Goal: Task Accomplishment & Management: Use online tool/utility

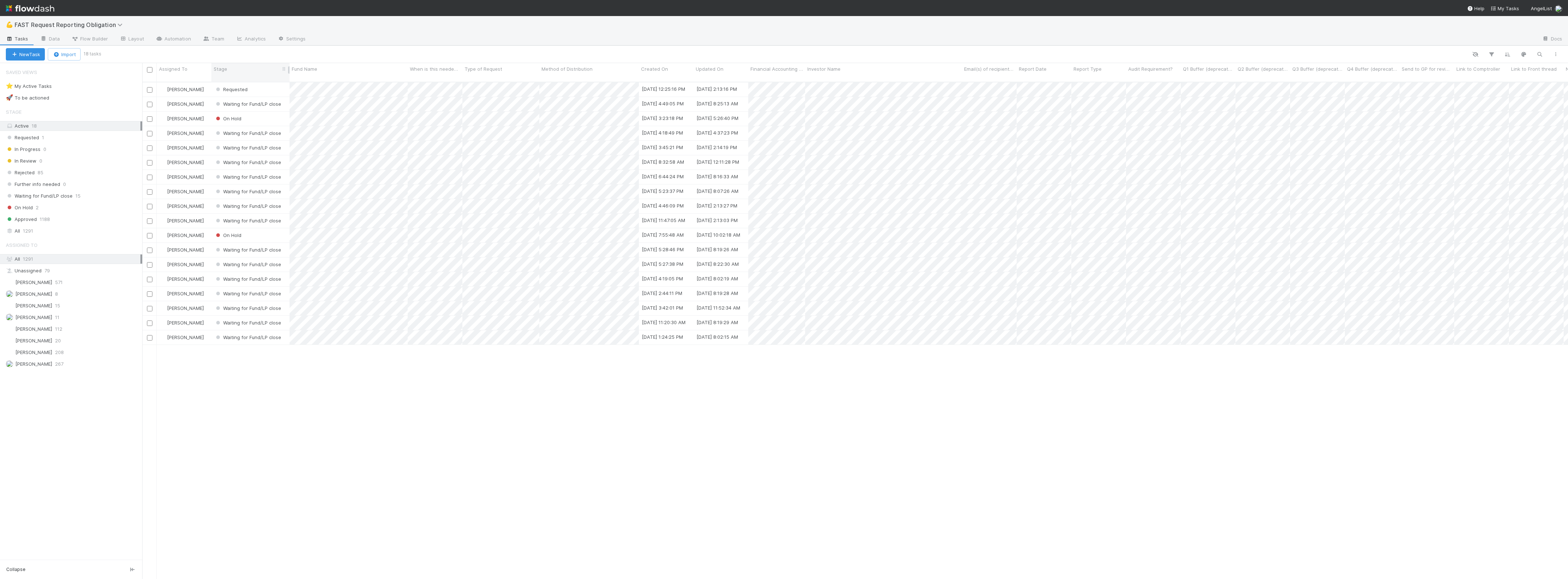
scroll to position [496, 1419]
click at [112, 26] on span "FAST Request Reporting Obligation" at bounding box center [70, 25] width 112 height 8
click at [92, 146] on div "📝 Financial Accounting > Financial Reporting Tasks" at bounding box center [95, 148] width 174 height 8
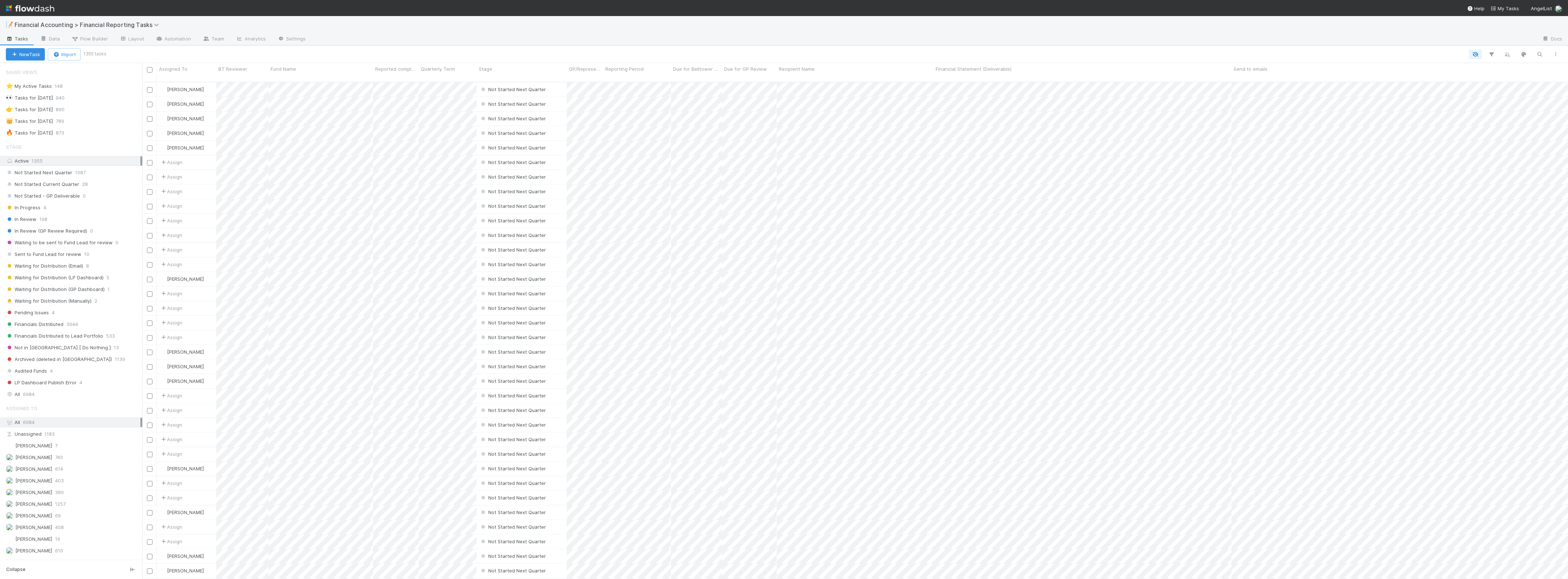
scroll to position [496, 1419]
click at [73, 268] on span "Waiting for Distribution (Email)" at bounding box center [44, 266] width 77 height 9
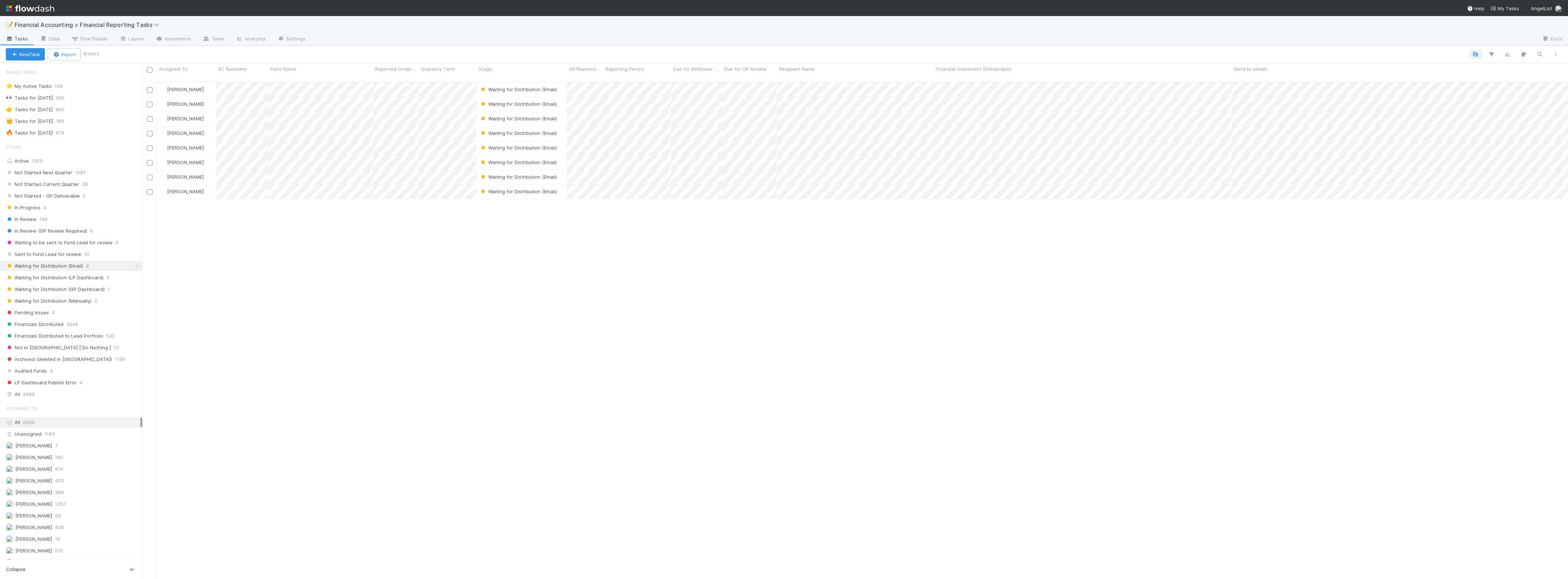
scroll to position [496, 1419]
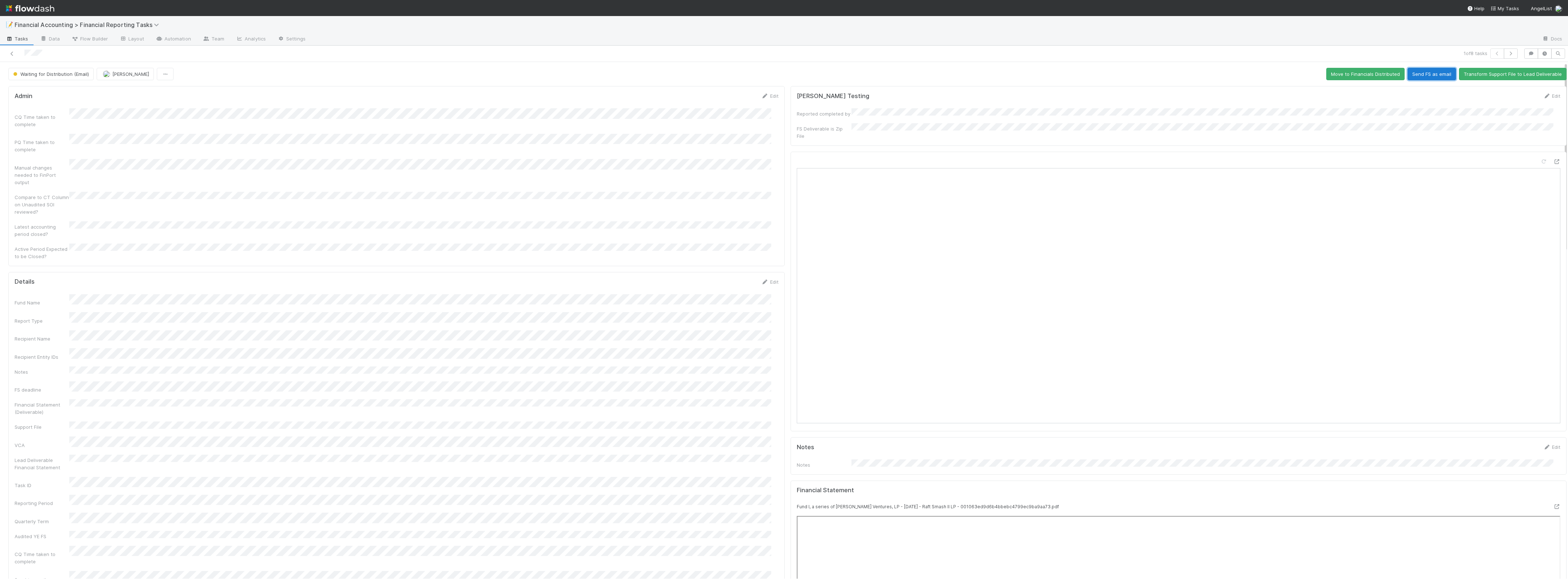
click at [1435, 74] on button "Send FS as email" at bounding box center [1432, 74] width 49 height 13
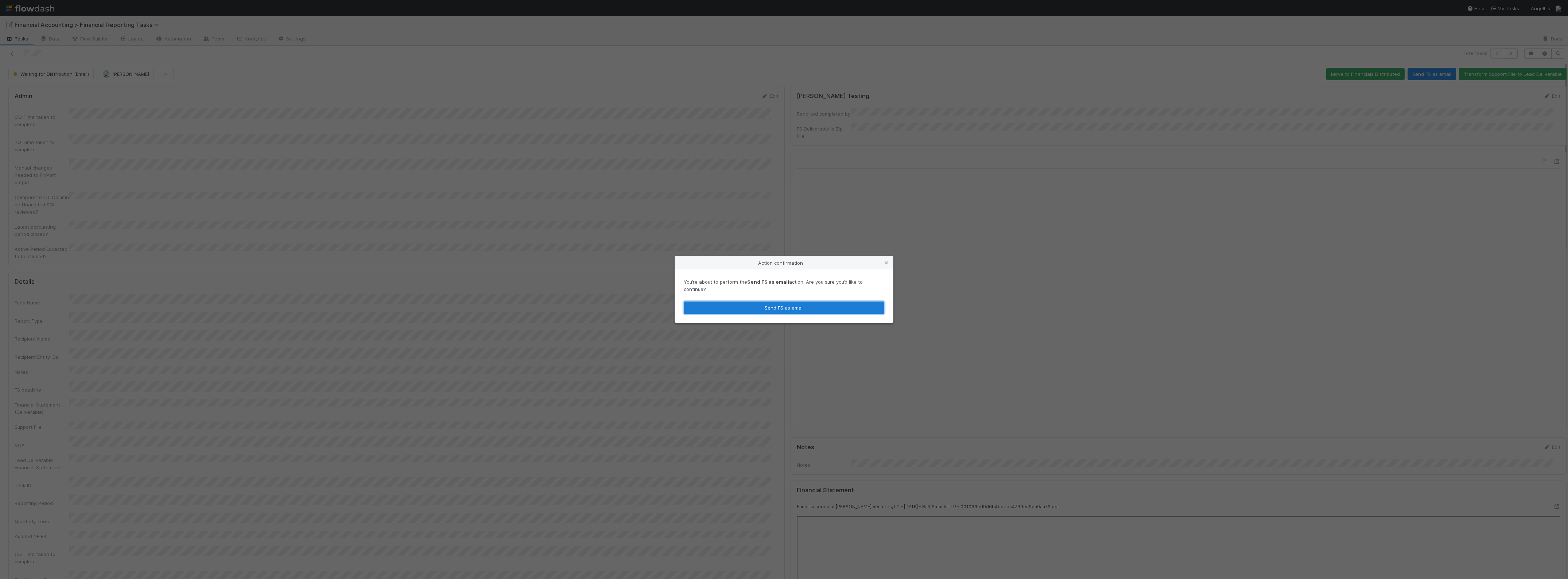
click at [848, 303] on button "Send FS as email" at bounding box center [784, 308] width 201 height 13
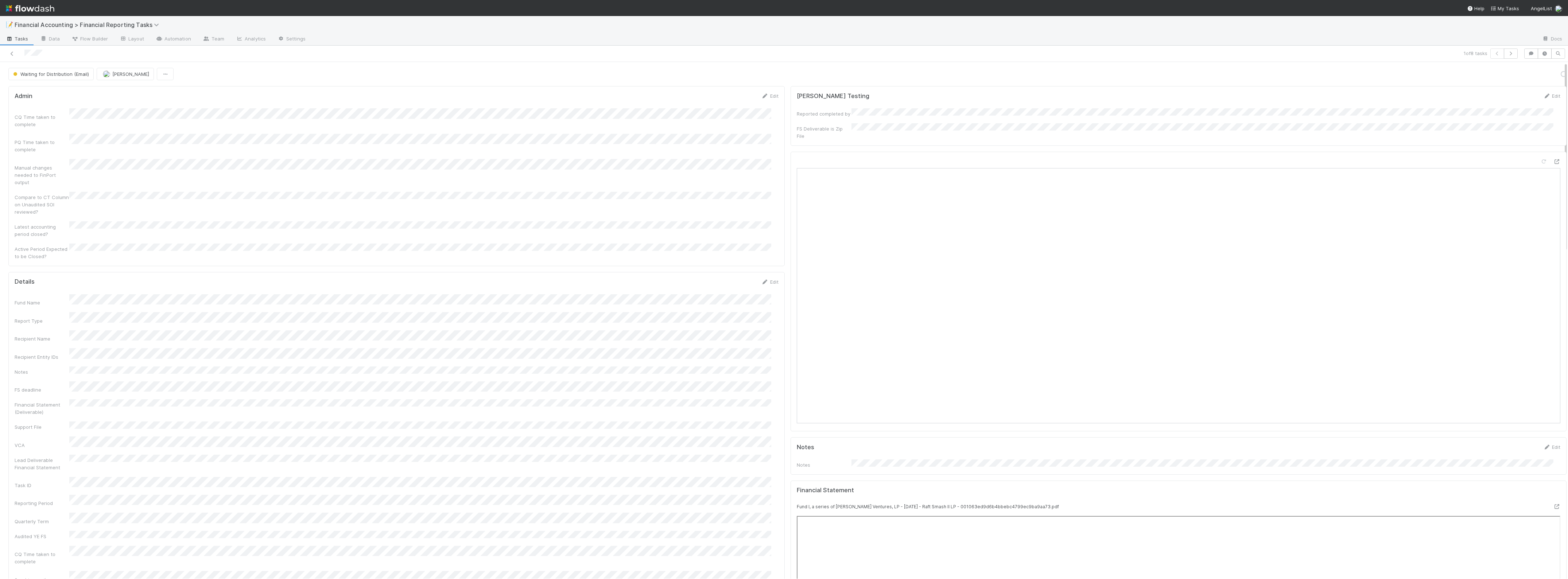
click at [1510, 56] on div "1 of 8 tasks" at bounding box center [1142, 54] width 758 height 10
click at [1507, 53] on button "button" at bounding box center [1510, 54] width 13 height 10
click at [1418, 78] on button "Send FS as email" at bounding box center [1432, 74] width 49 height 13
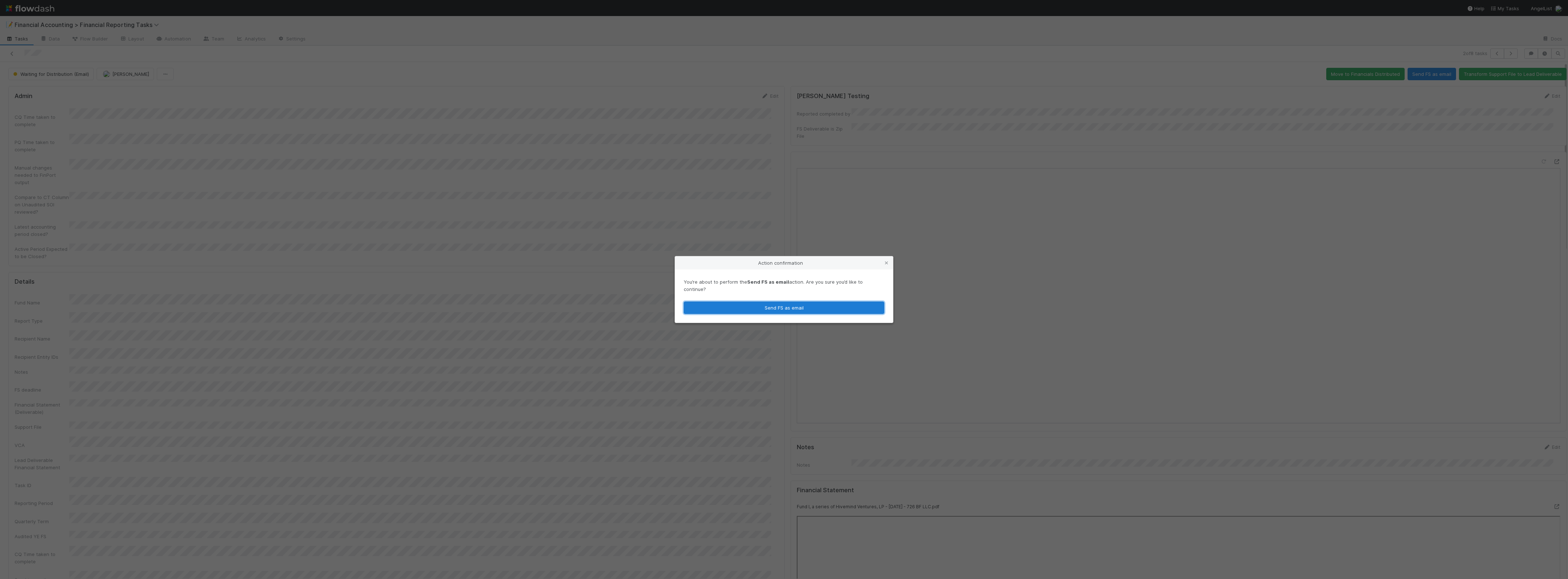
click at [809, 304] on button "Send FS as email" at bounding box center [784, 308] width 201 height 13
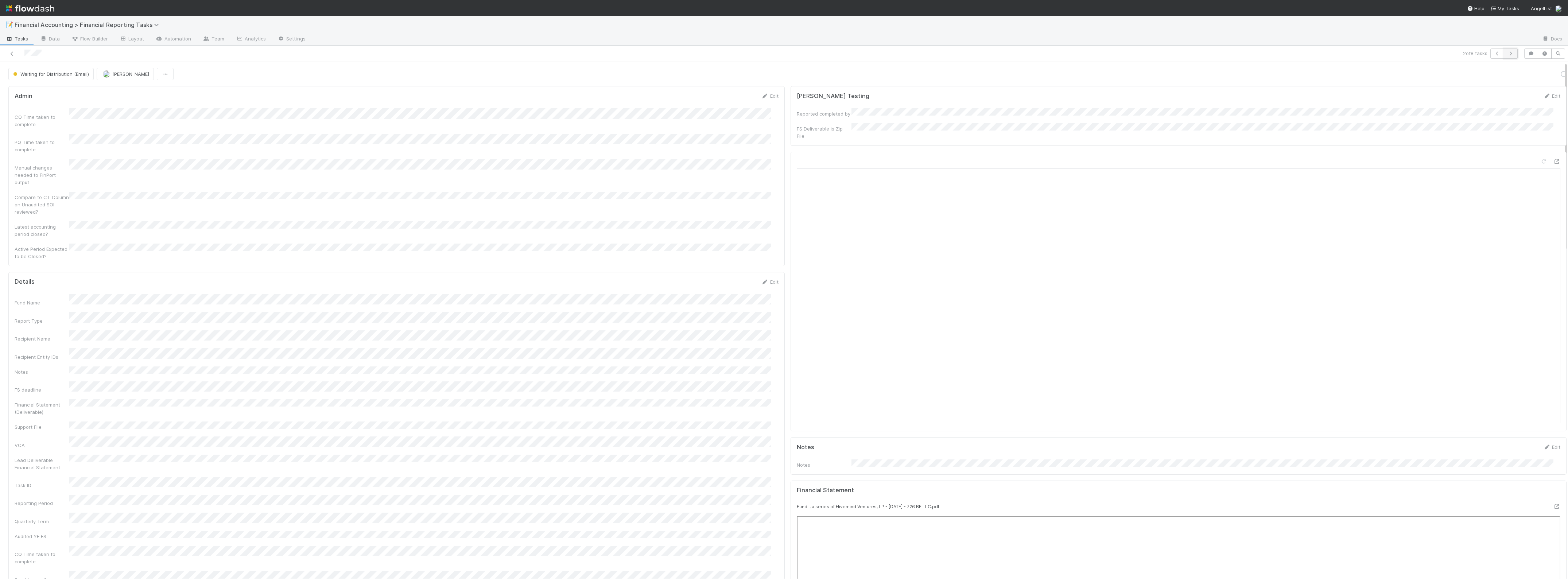
click at [1507, 55] on icon "button" at bounding box center [1510, 54] width 7 height 4
click at [1430, 70] on button "Send FS as email" at bounding box center [1432, 74] width 49 height 13
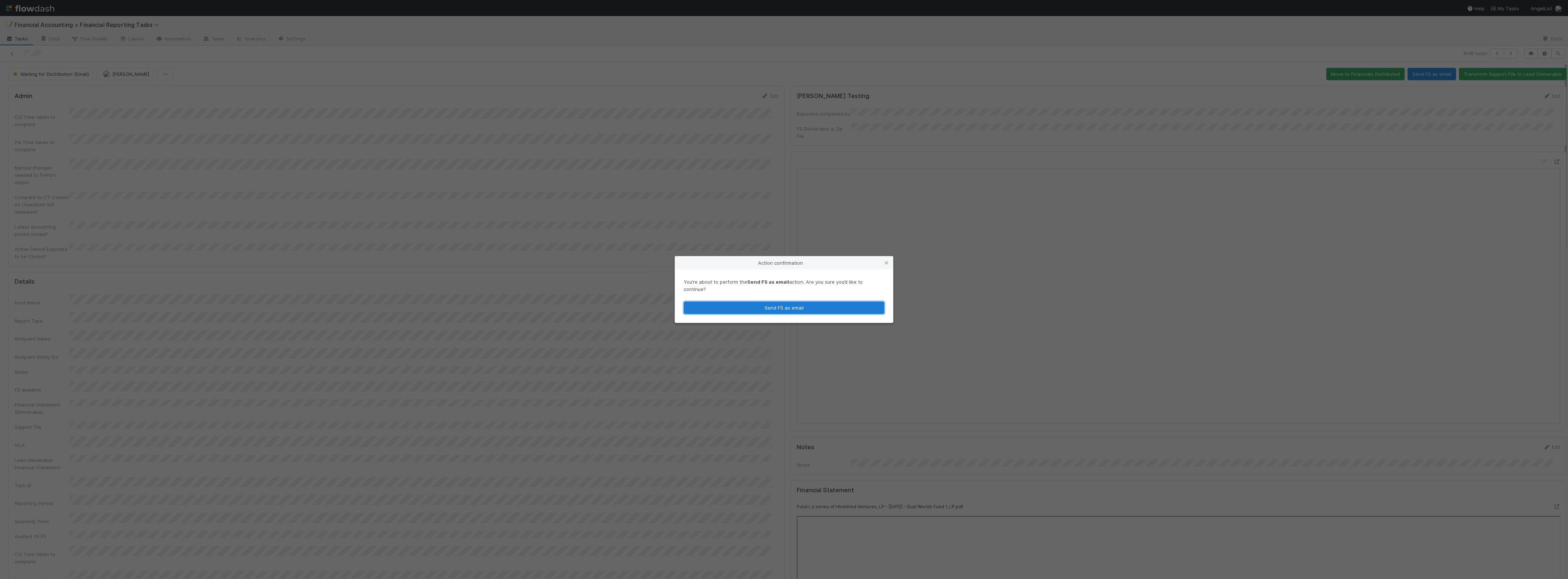
click at [790, 302] on button "Send FS as email" at bounding box center [784, 308] width 201 height 13
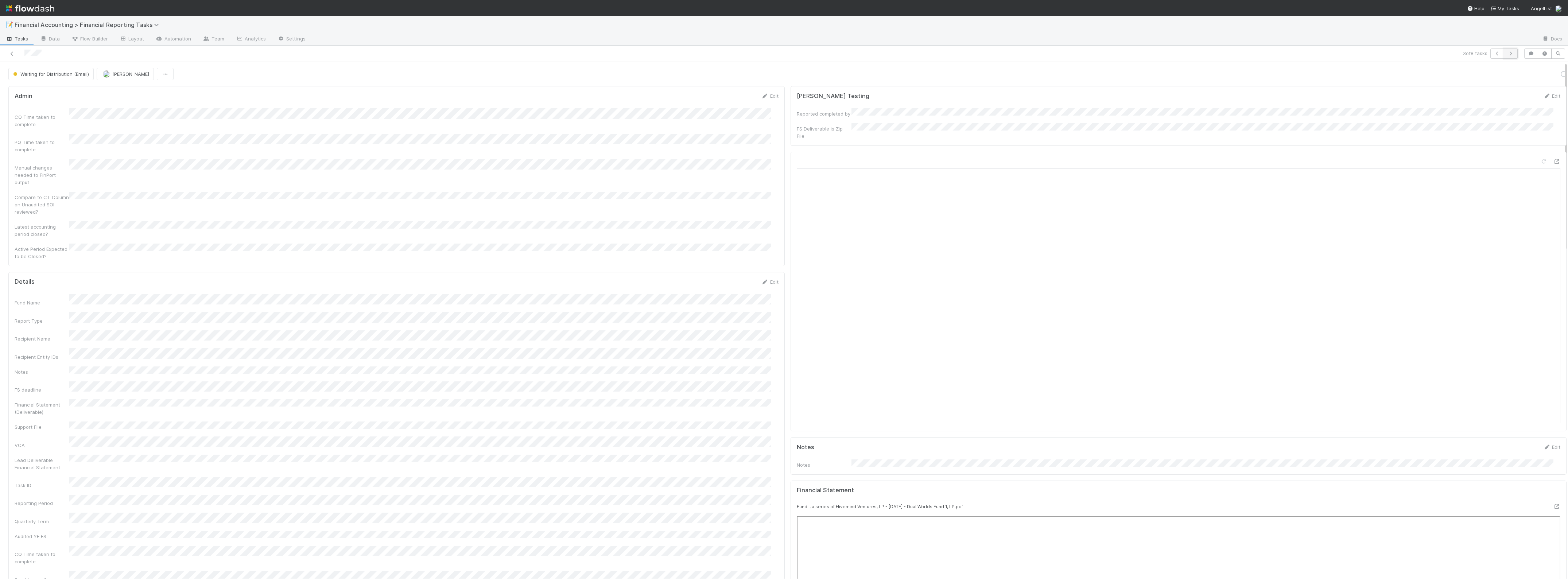
click at [1504, 50] on button "button" at bounding box center [1510, 54] width 13 height 10
click at [1413, 70] on button "Send FS as email" at bounding box center [1432, 74] width 49 height 13
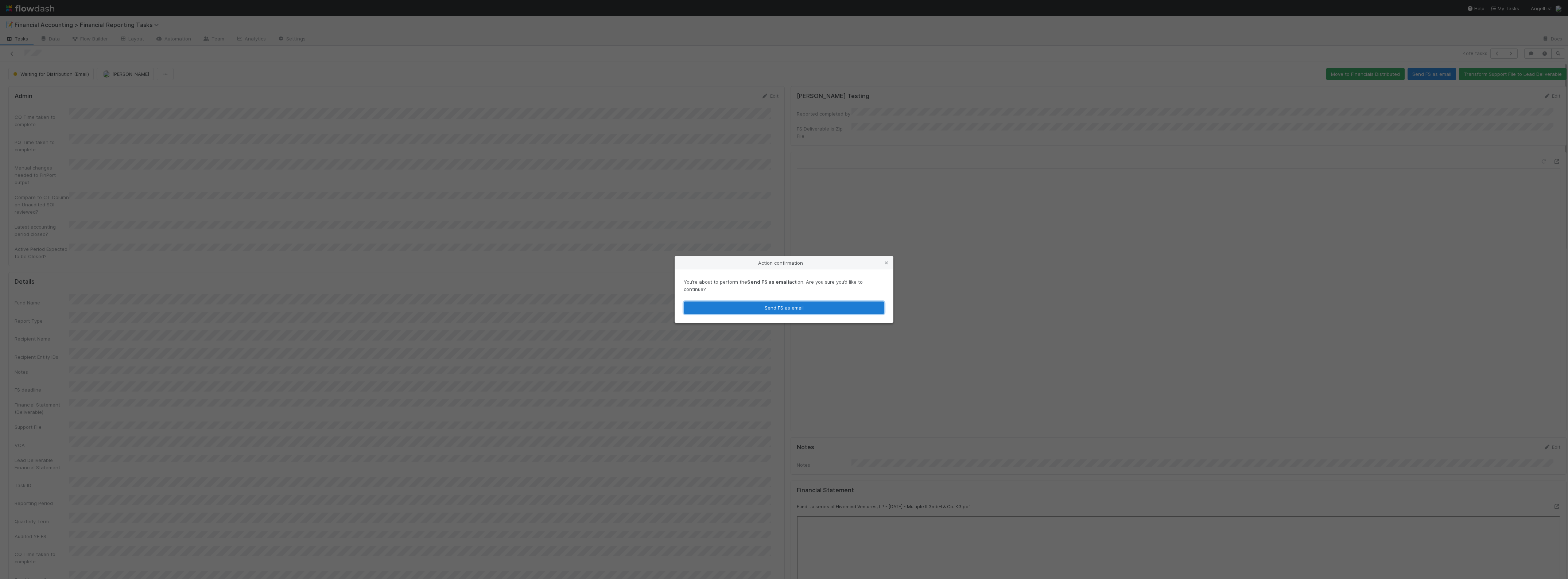
click at [839, 304] on button "Send FS as email" at bounding box center [784, 308] width 201 height 13
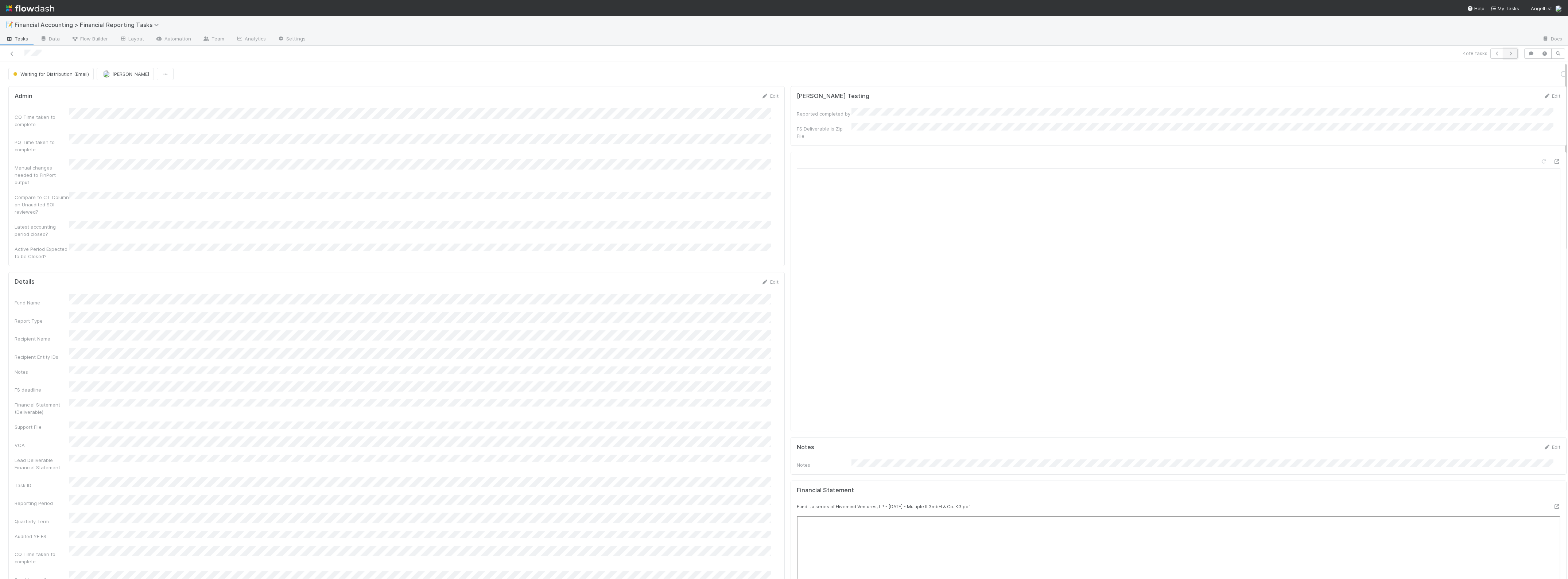
click at [1508, 55] on button "button" at bounding box center [1510, 54] width 13 height 10
click at [1435, 79] on button "Send FS as email" at bounding box center [1432, 74] width 49 height 13
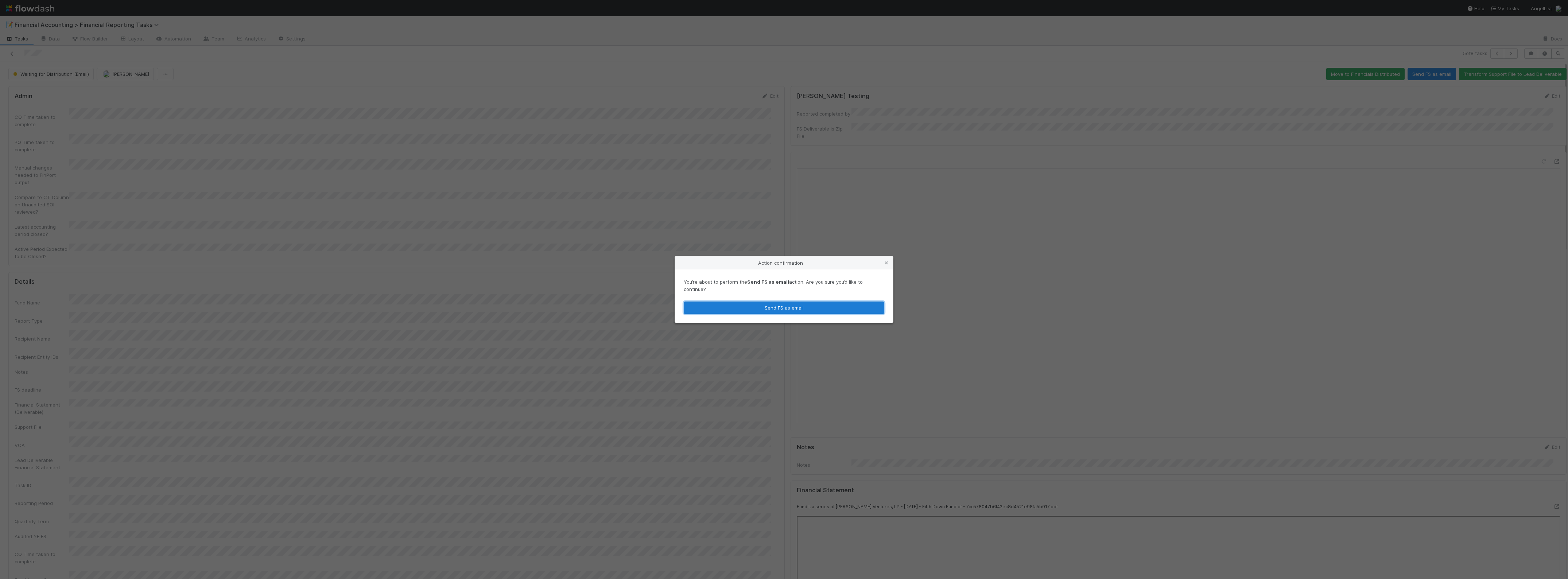
click at [747, 302] on button "Send FS as email" at bounding box center [784, 308] width 201 height 13
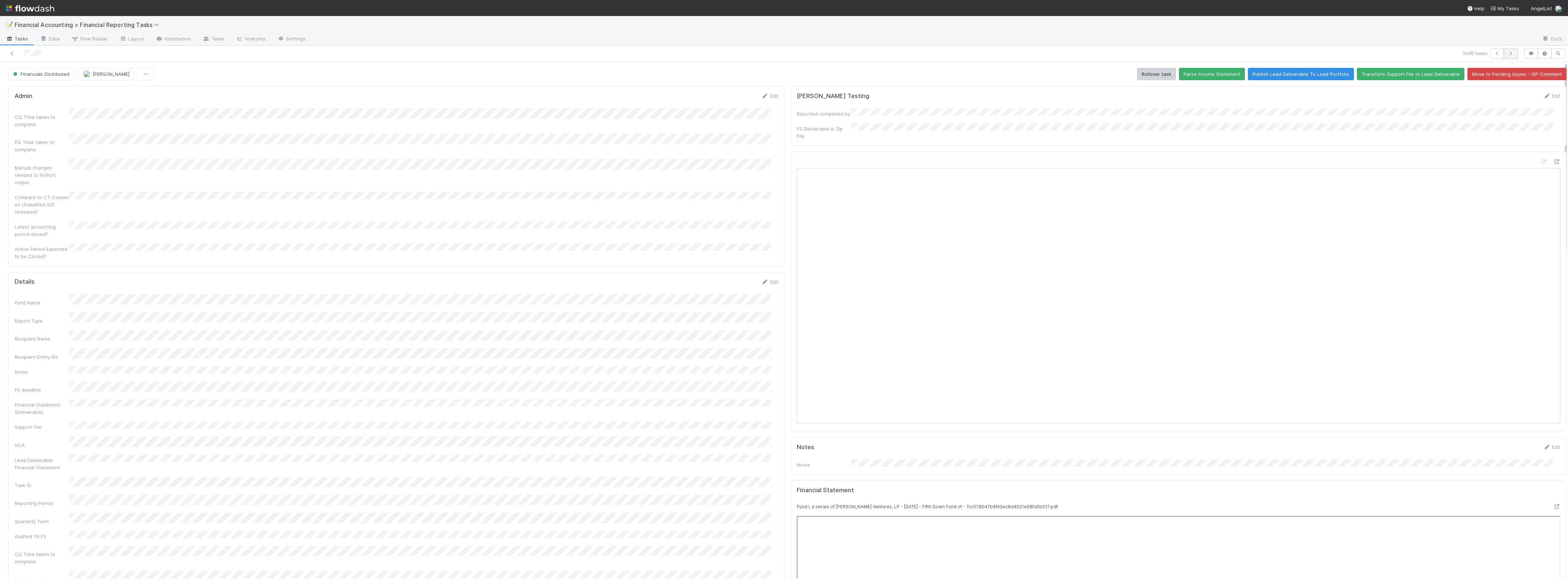
click at [1507, 52] on button "button" at bounding box center [1510, 54] width 13 height 10
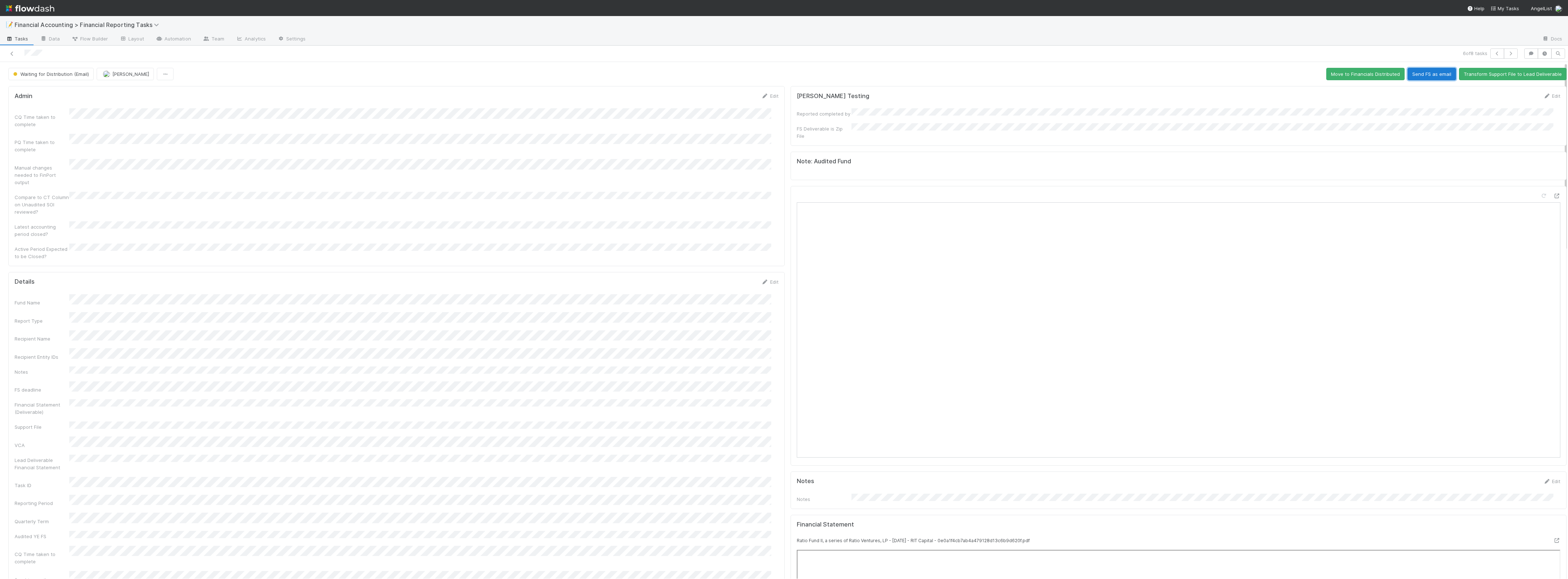
click at [1433, 76] on button "Send FS as email" at bounding box center [1432, 74] width 49 height 13
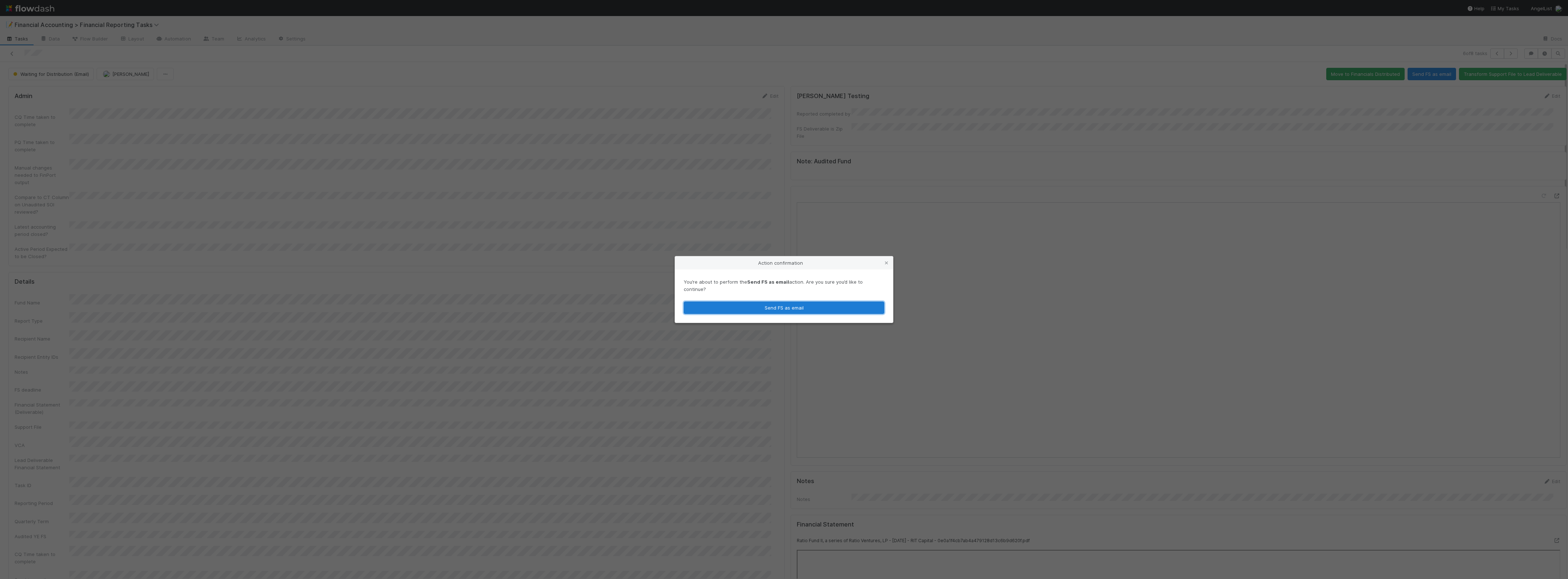
click at [818, 302] on button "Send FS as email" at bounding box center [784, 308] width 201 height 13
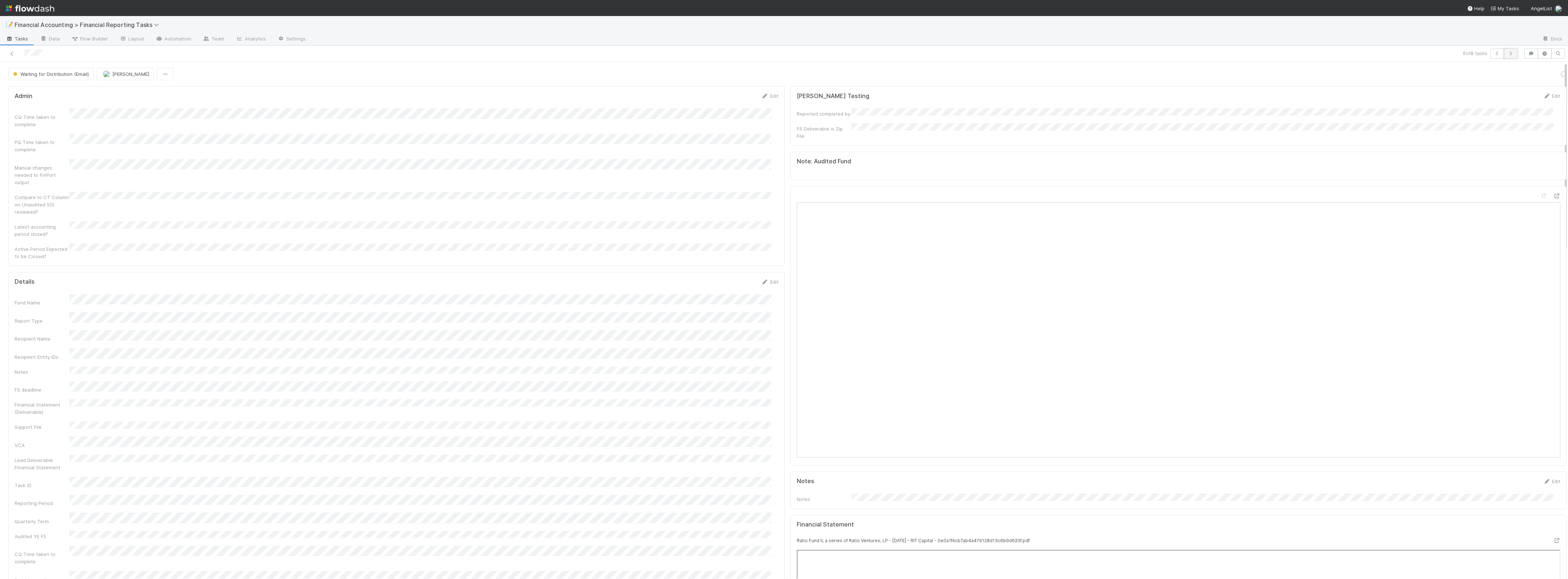
click at [1507, 55] on icon "button" at bounding box center [1510, 54] width 7 height 4
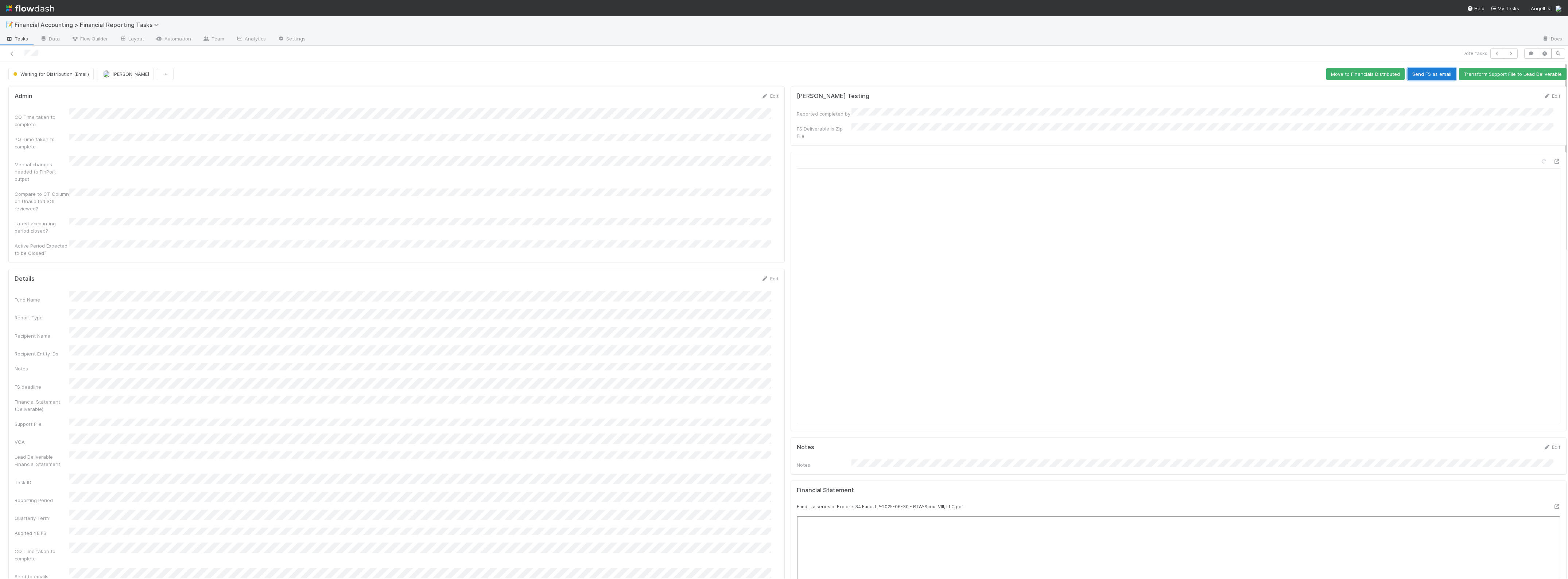
click at [1423, 72] on button "Send FS as email" at bounding box center [1432, 74] width 49 height 13
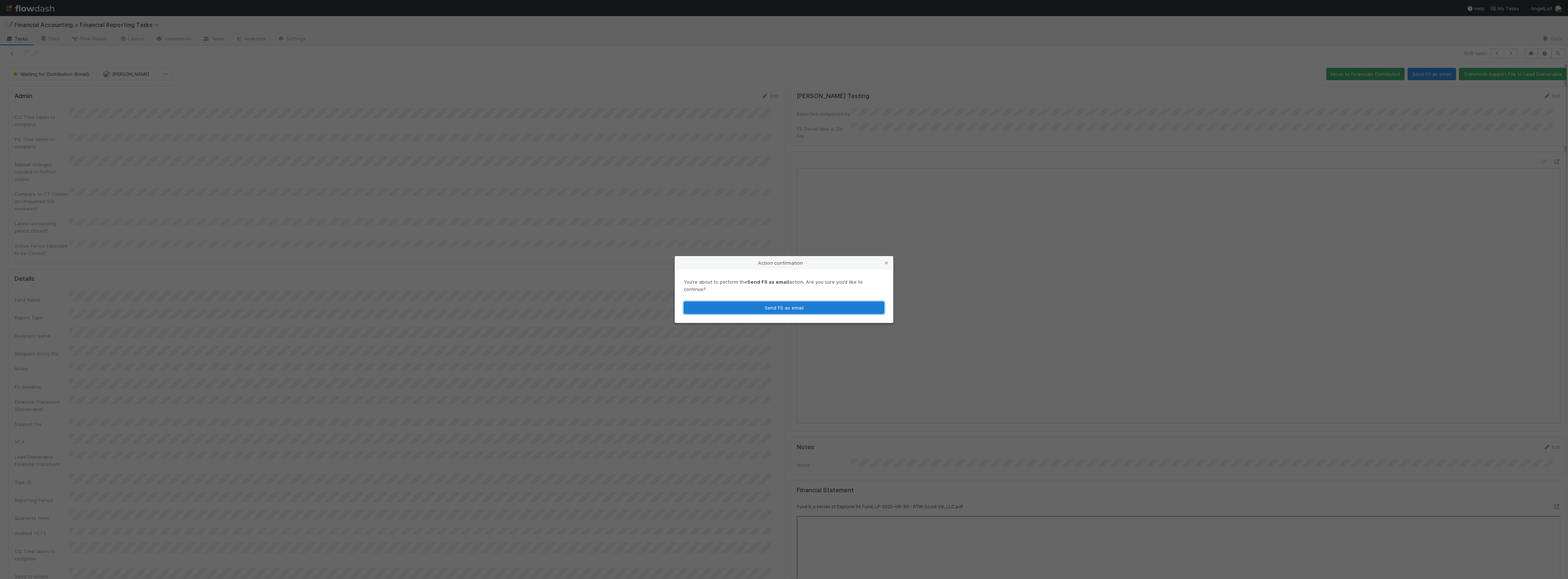
click at [831, 307] on button "Send FS as email" at bounding box center [784, 308] width 201 height 13
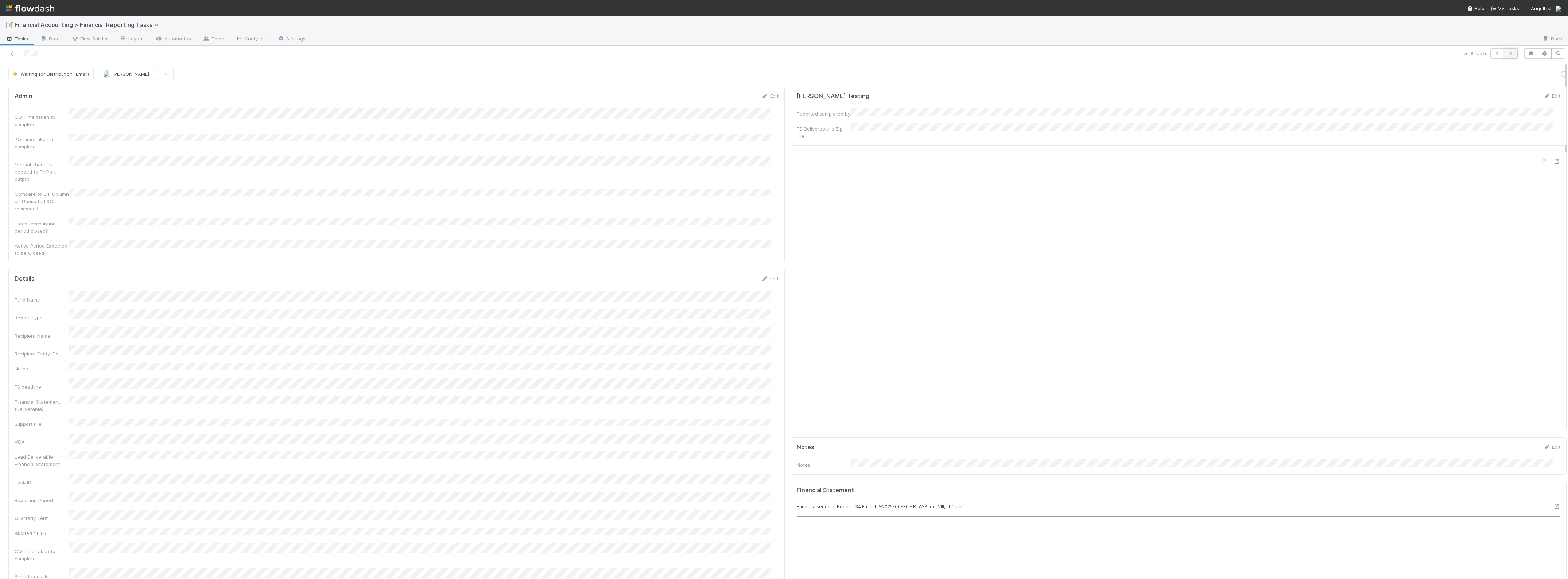
click at [1508, 55] on button "button" at bounding box center [1510, 54] width 13 height 10
click at [1428, 76] on button "Send FS as email" at bounding box center [1432, 74] width 49 height 13
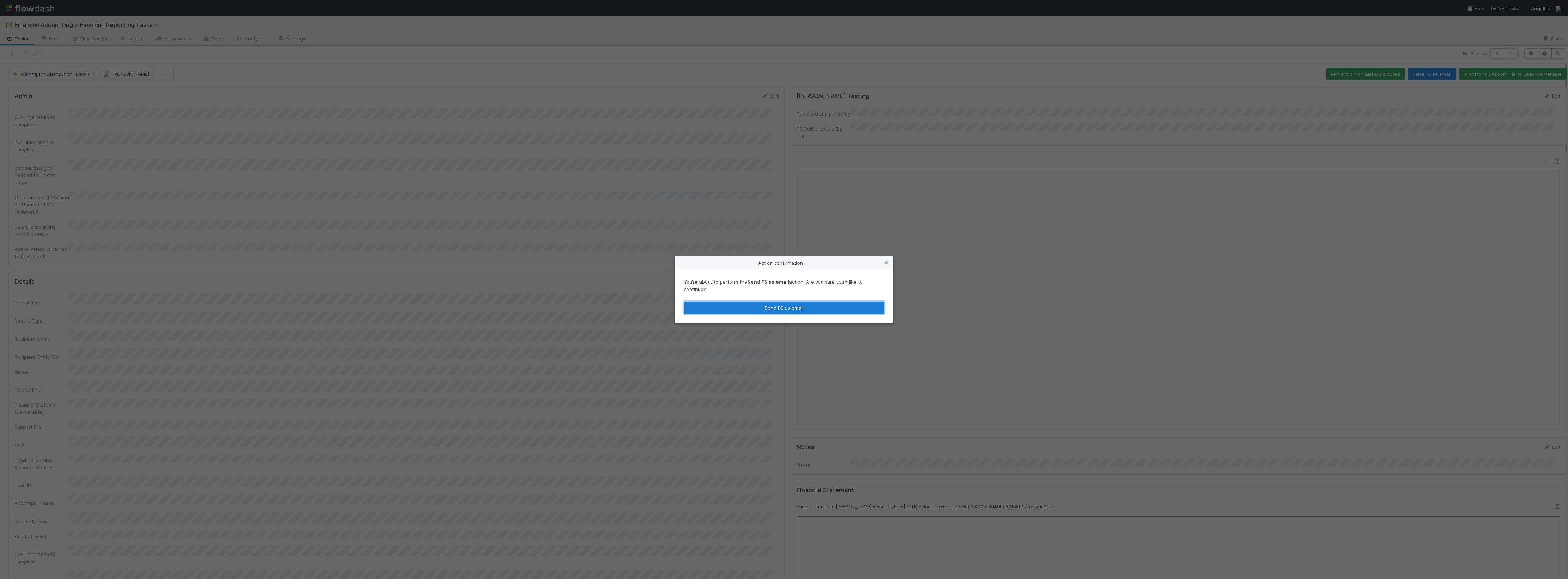
click at [863, 302] on button "Send FS as email" at bounding box center [784, 308] width 201 height 13
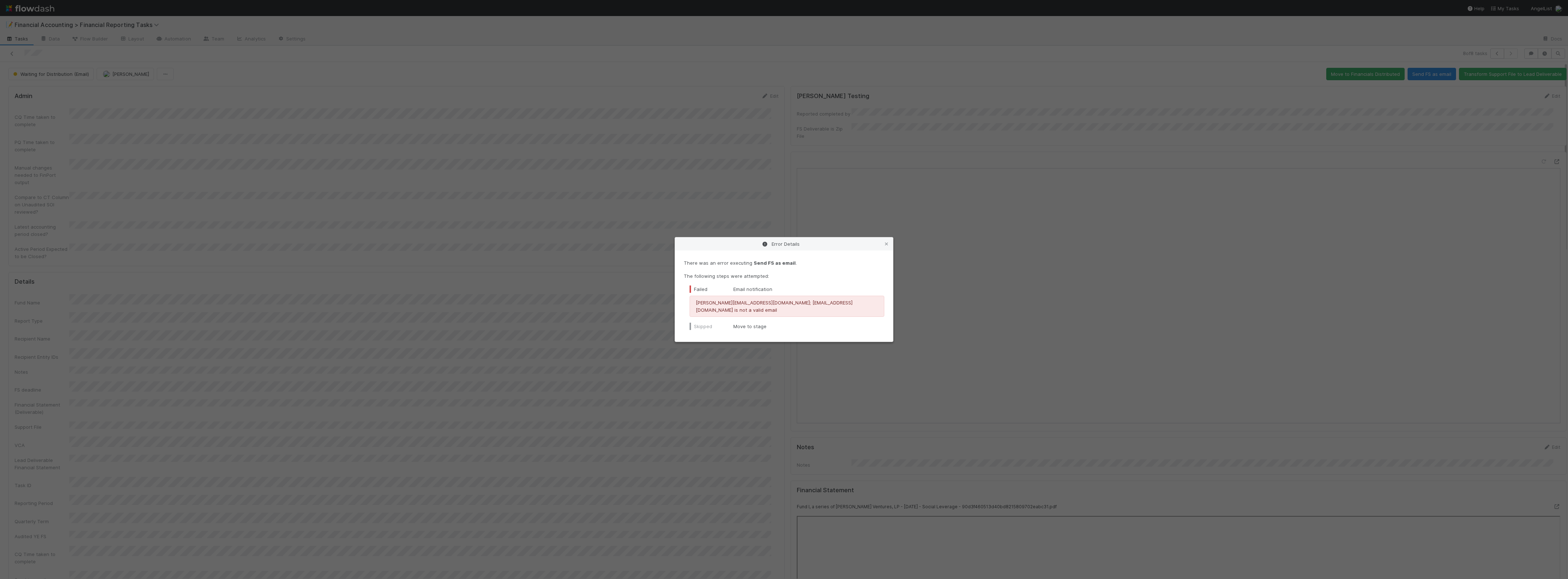
click at [651, 174] on div "Error Details There was an error executing Send FS as email . The following ste…" at bounding box center [784, 290] width 1568 height 579
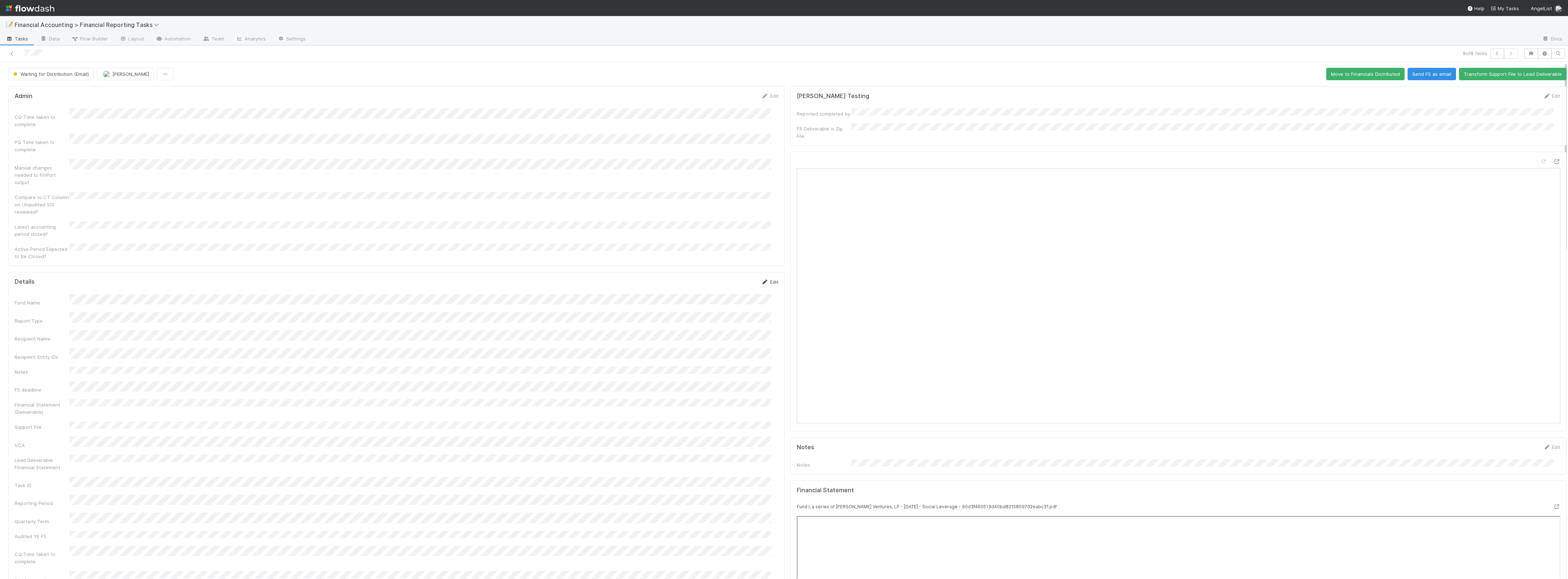
click at [762, 279] on link "Edit" at bounding box center [770, 282] width 17 height 6
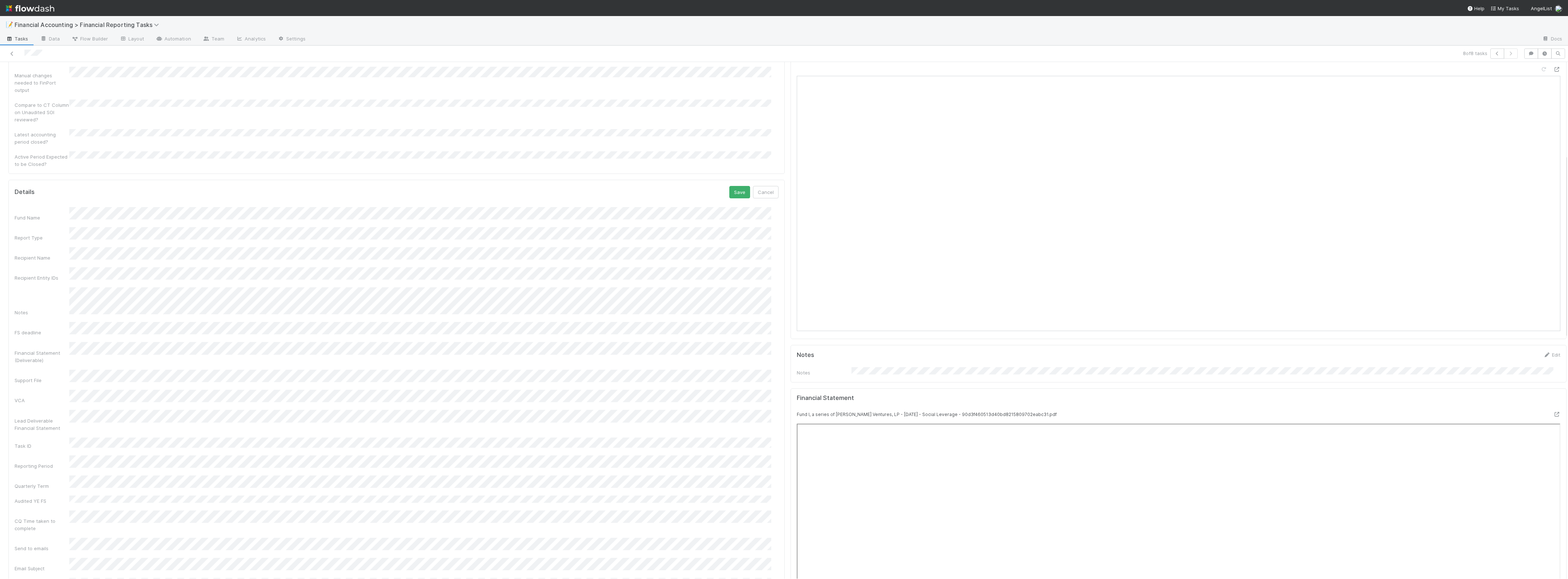
scroll to position [92, 0]
click at [734, 188] on button "Save" at bounding box center [740, 194] width 21 height 13
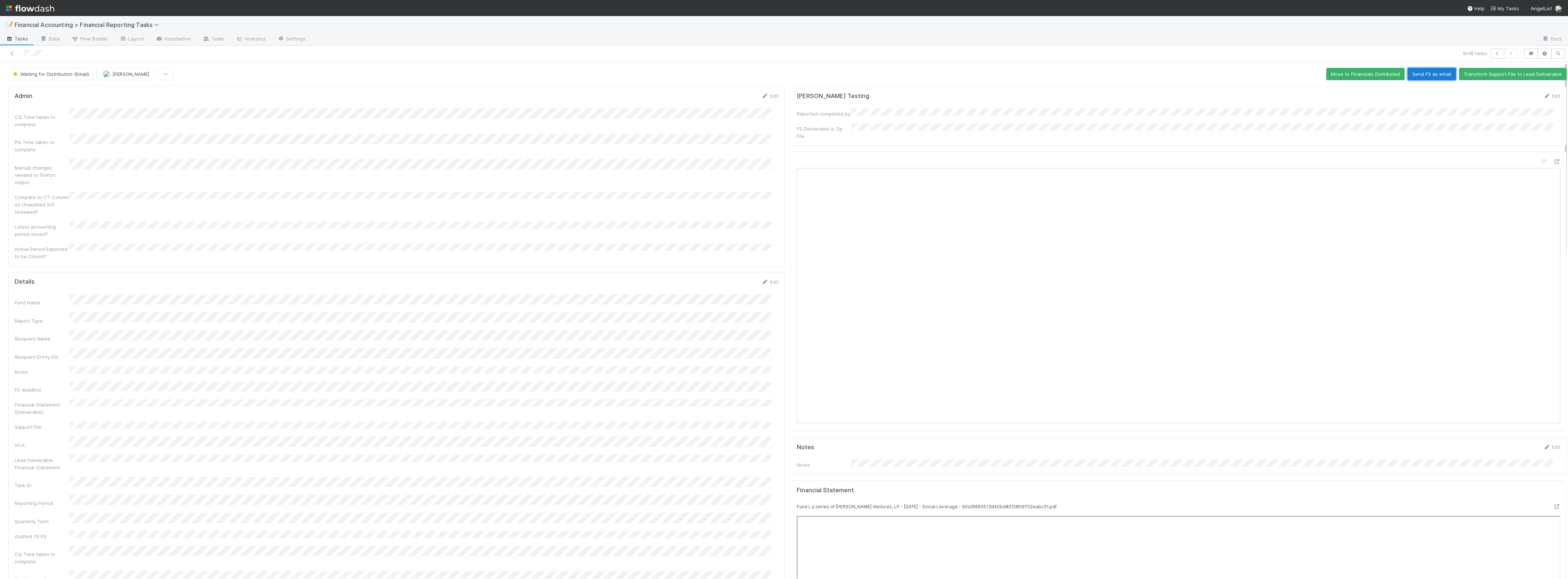
click at [1408, 74] on button "Send FS as email" at bounding box center [1432, 74] width 49 height 13
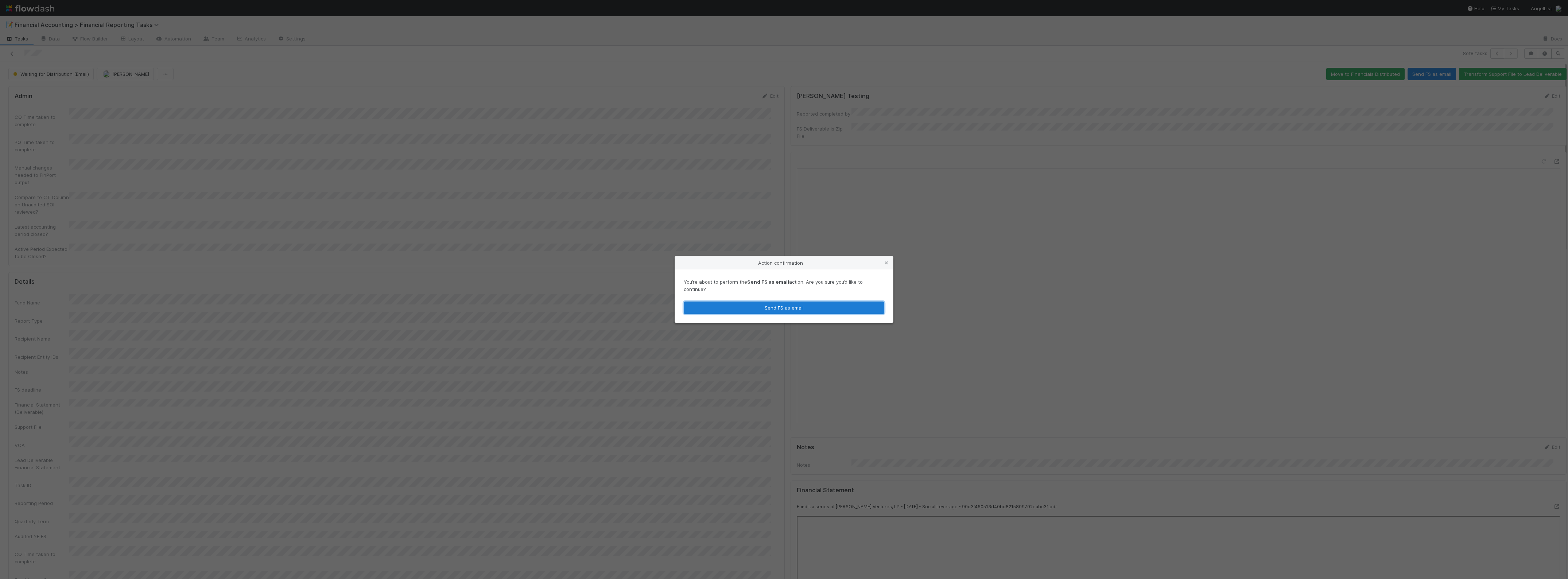
click at [872, 303] on button "Send FS as email" at bounding box center [784, 308] width 201 height 13
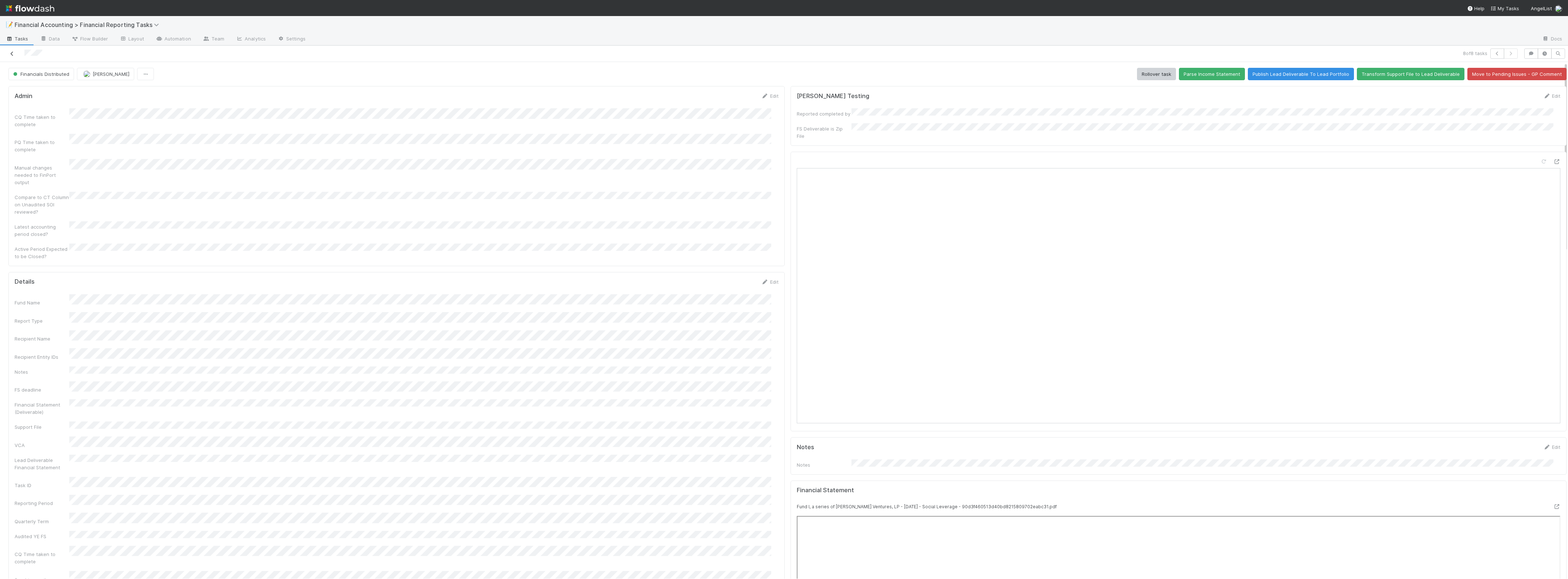
click at [13, 55] on icon at bounding box center [12, 54] width 7 height 4
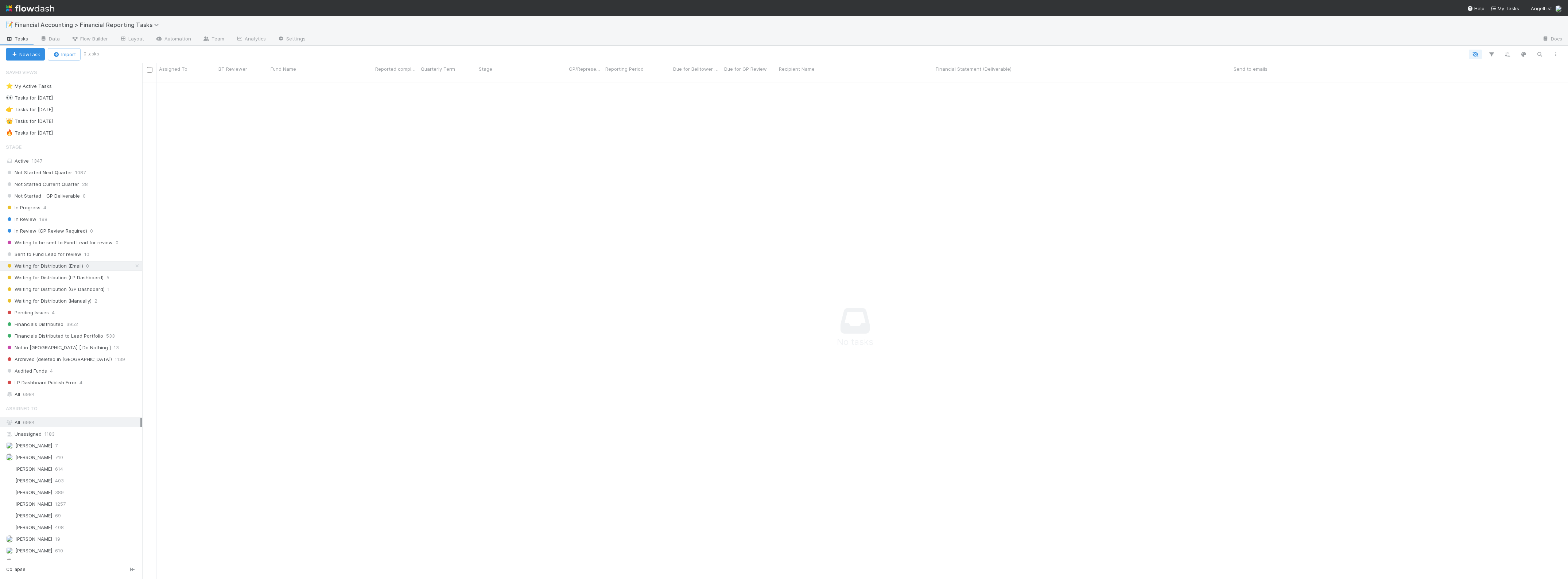
scroll to position [489, 1411]
click at [98, 282] on span "Waiting for Distribution (LP Dashboard)" at bounding box center [55, 278] width 97 height 9
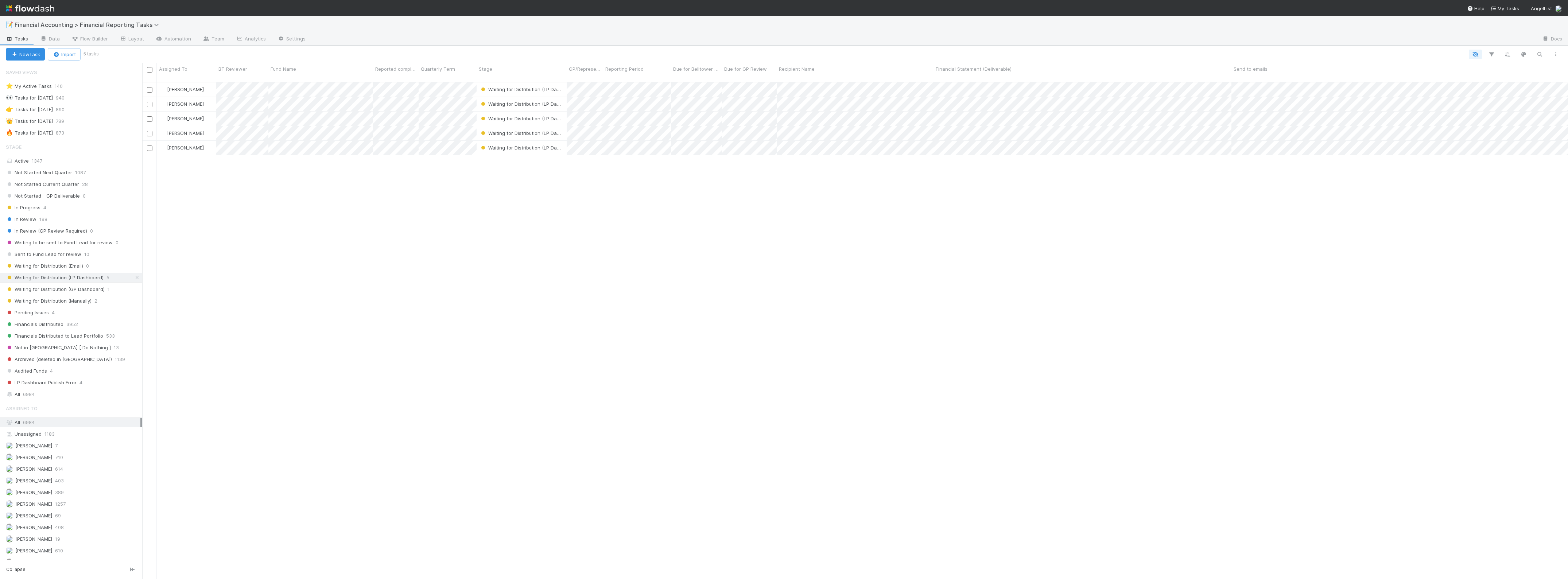
scroll to position [496, 1419]
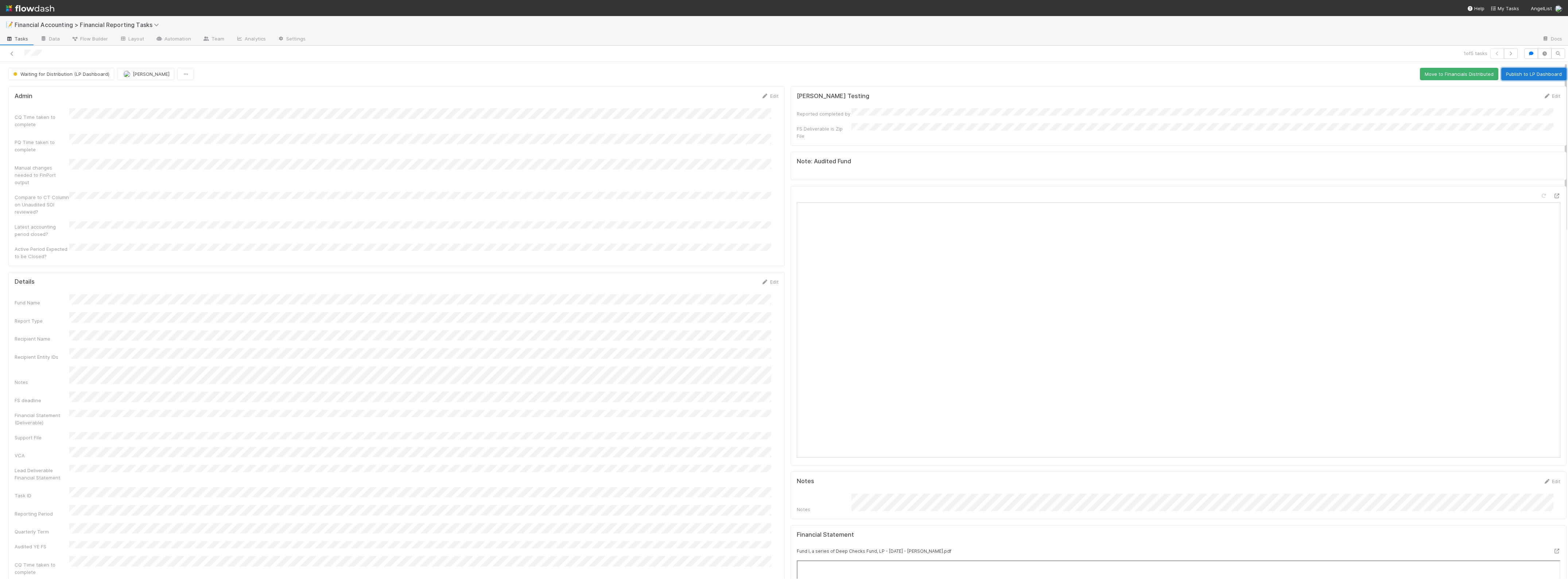
click at [1510, 77] on button "Publish to LP Dashboard" at bounding box center [1534, 74] width 65 height 13
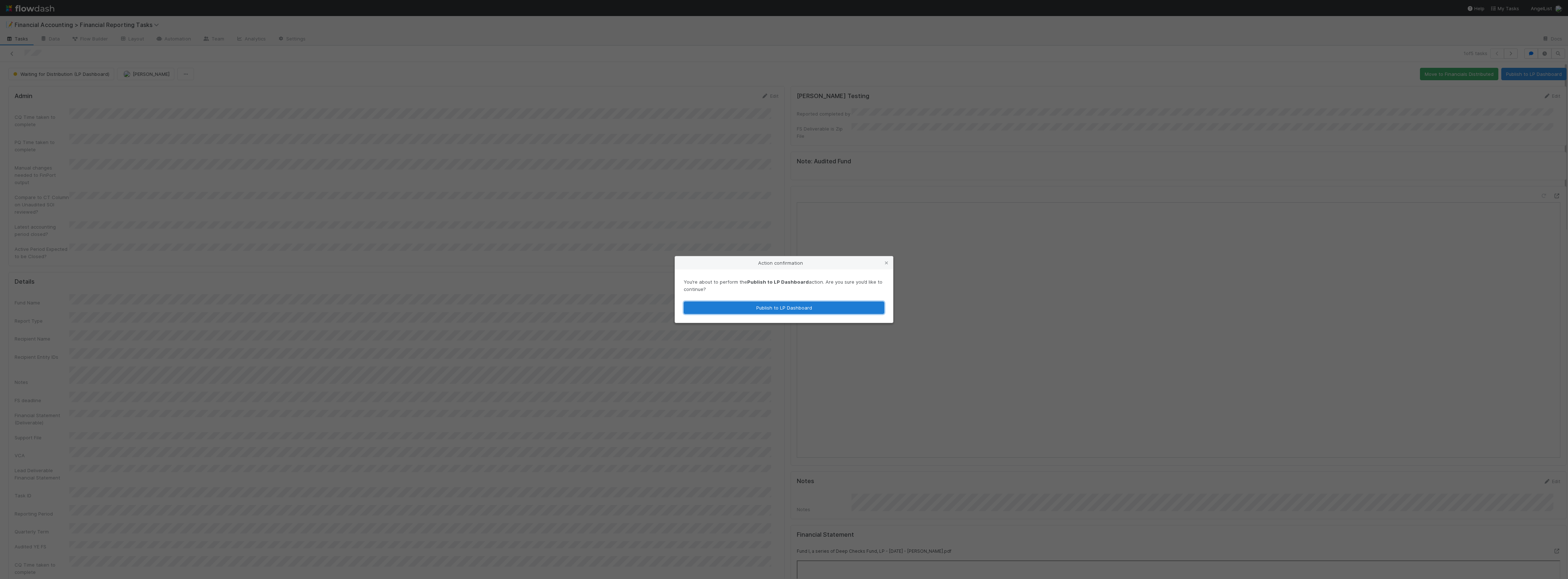
click at [718, 306] on button "Publish to LP Dashboard" at bounding box center [784, 308] width 201 height 13
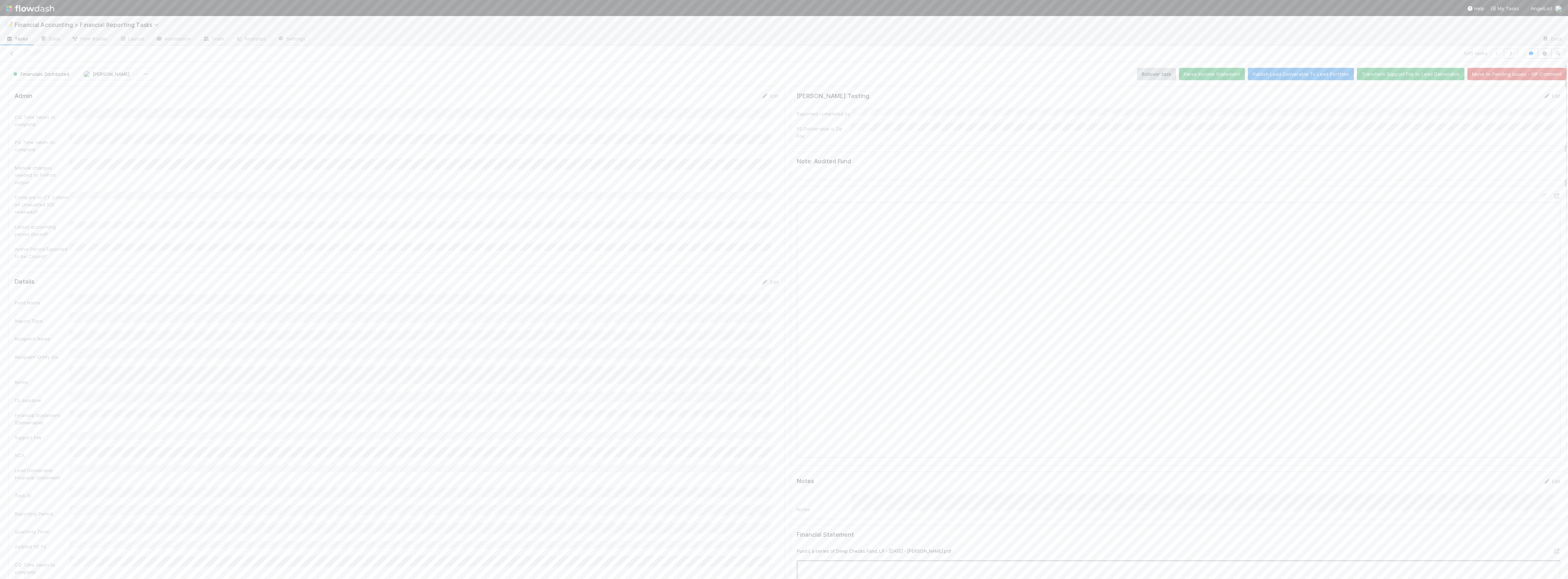
scroll to position [46, 0]
click at [1507, 55] on button "button" at bounding box center [1510, 54] width 13 height 10
click at [30, 452] on button "Add Comment" at bounding box center [35, 458] width 42 height 13
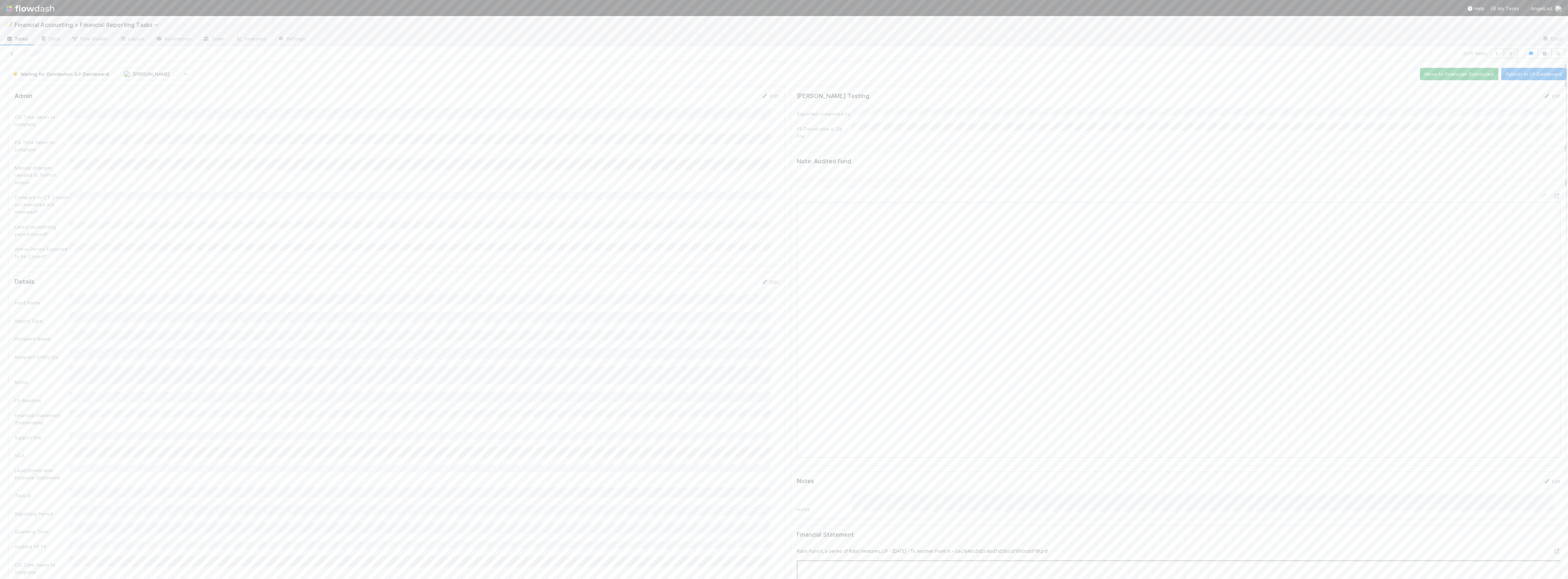
click at [1507, 55] on icon "button" at bounding box center [1510, 54] width 7 height 4
click at [1504, 74] on button "Publish to LP Dashboard" at bounding box center [1534, 74] width 65 height 13
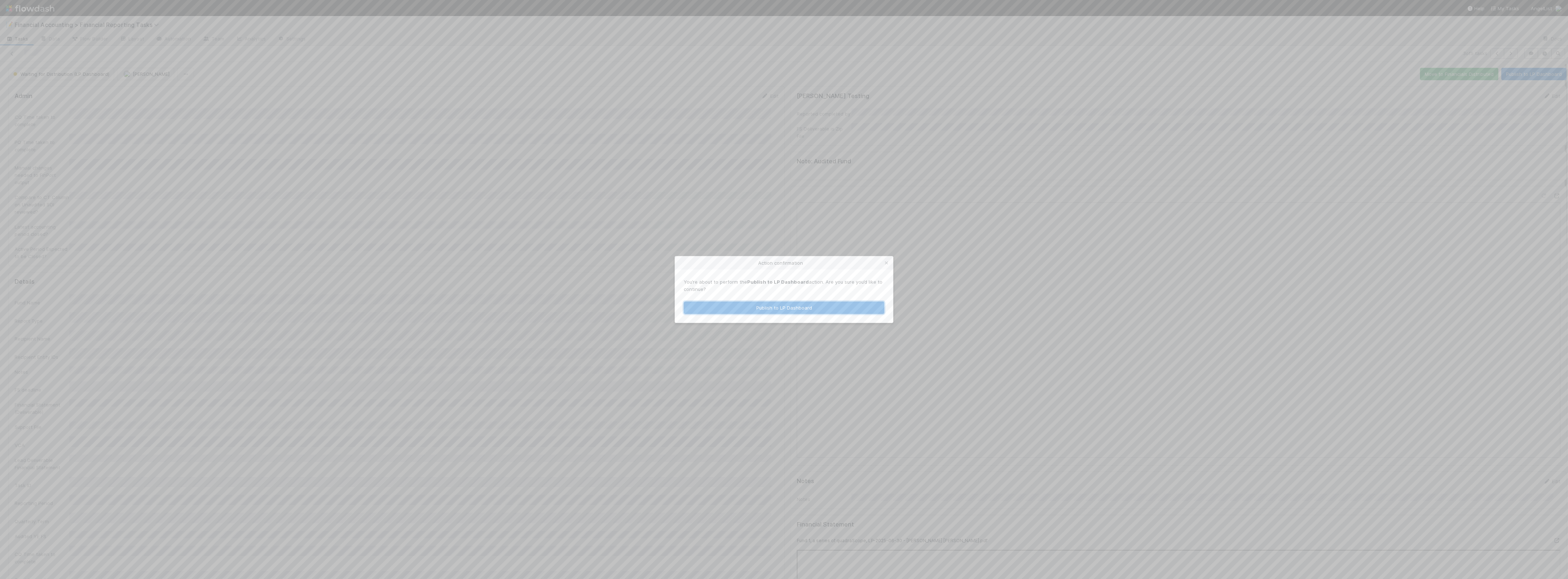
click at [761, 305] on button "Publish to LP Dashboard" at bounding box center [784, 308] width 201 height 13
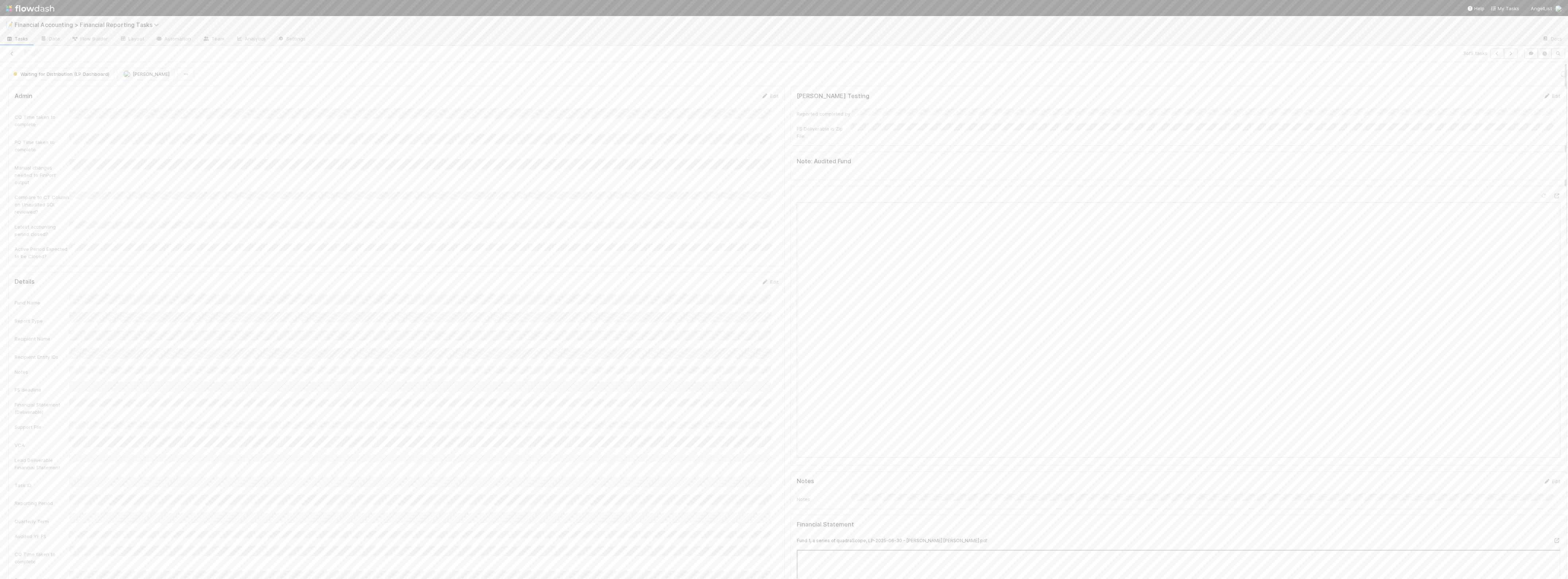
click at [1504, 59] on div "3 of 5 tasks" at bounding box center [784, 54] width 1568 height 16
click at [1507, 53] on icon "button" at bounding box center [1510, 54] width 7 height 4
click at [1524, 74] on button "Publish to LP Dashboard" at bounding box center [1534, 74] width 65 height 13
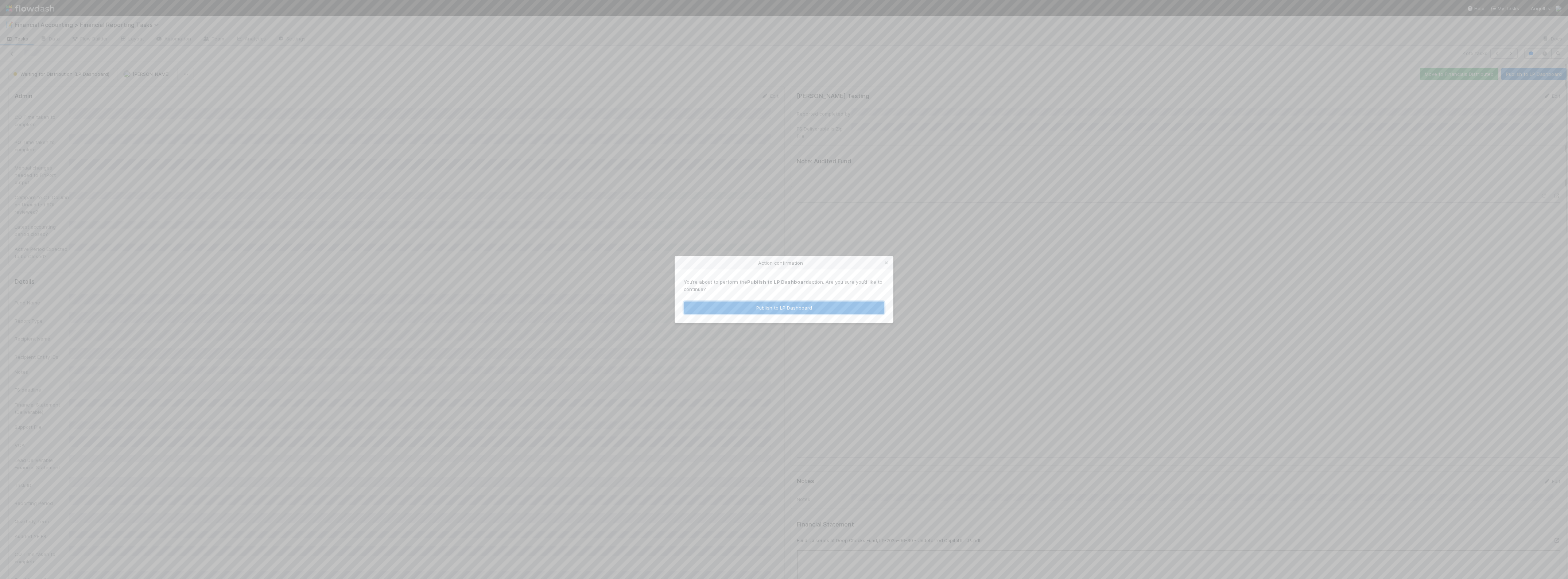
click at [834, 306] on button "Publish to LP Dashboard" at bounding box center [784, 308] width 201 height 13
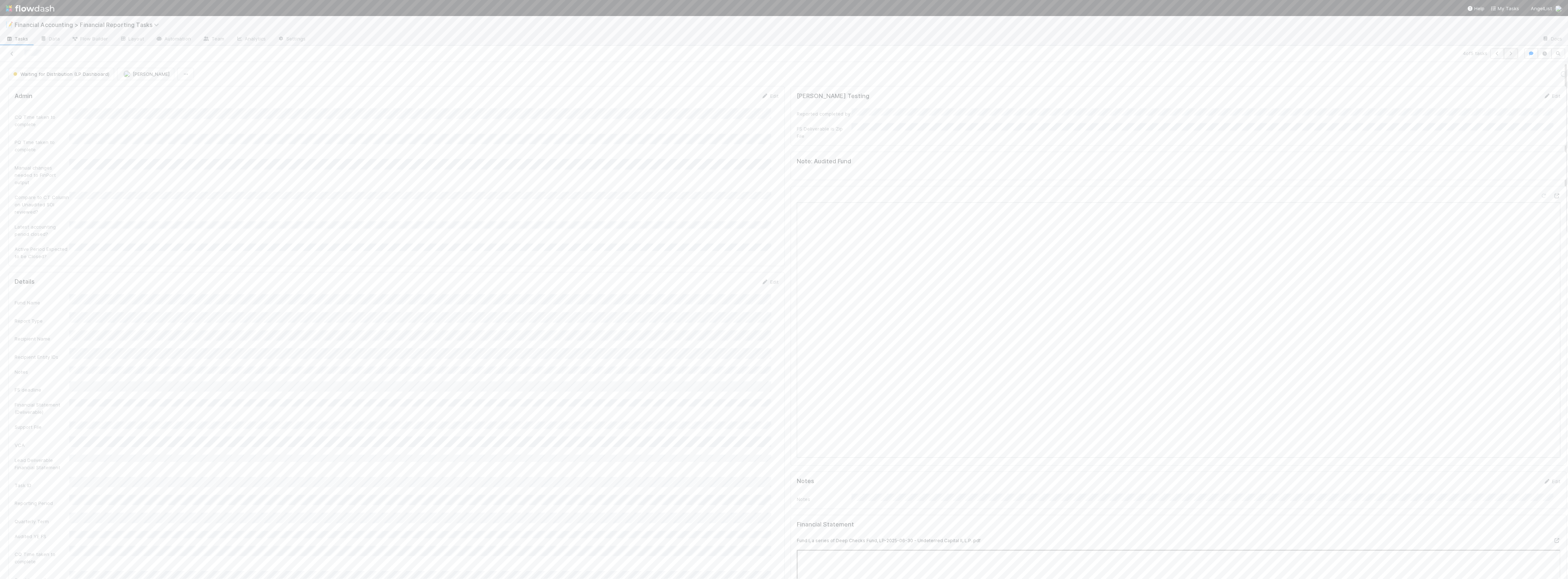
click at [1507, 55] on icon "button" at bounding box center [1510, 54] width 7 height 4
click at [1519, 73] on button "Publish to LP Dashboard" at bounding box center [1534, 74] width 65 height 13
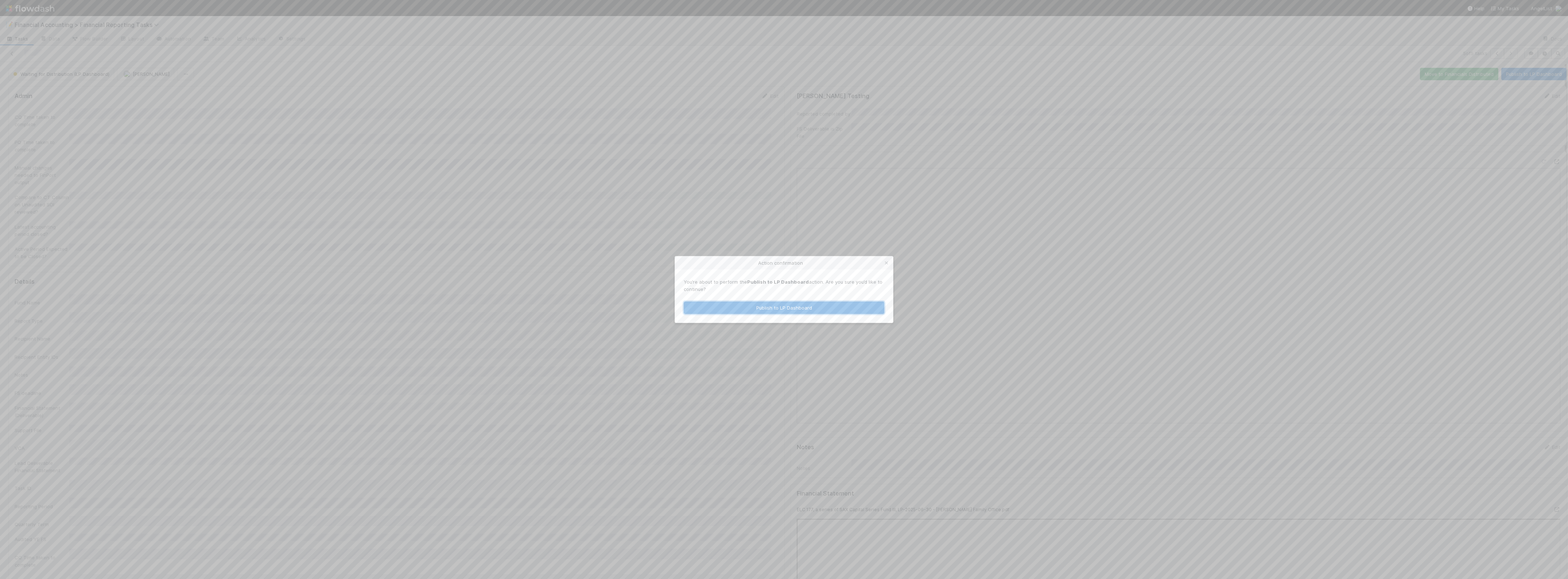
click at [775, 309] on button "Publish to LP Dashboard" at bounding box center [784, 308] width 201 height 13
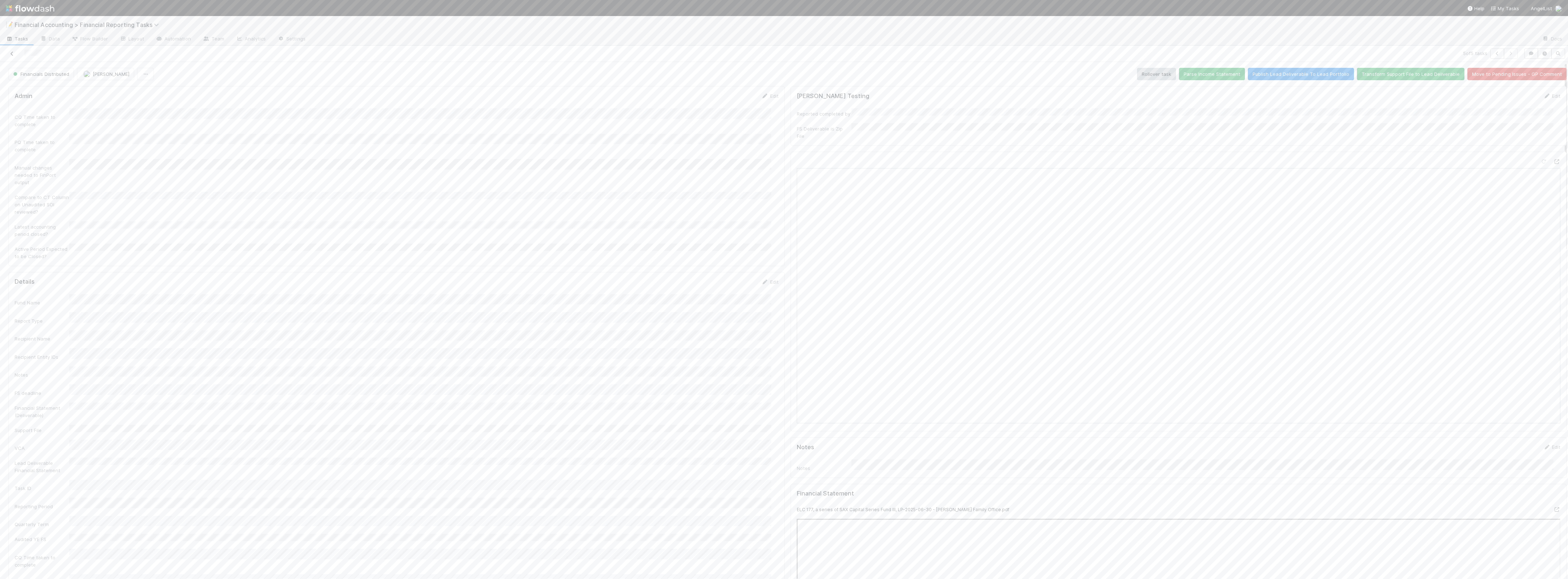
click at [10, 52] on icon at bounding box center [12, 54] width 7 height 4
click at [87, 292] on span "Waiting for Distribution (GP Dashboard)" at bounding box center [55, 290] width 99 height 9
click at [1516, 74] on button "Publish Lead Deliverable To Lead Portfolio" at bounding box center [1513, 74] width 106 height 13
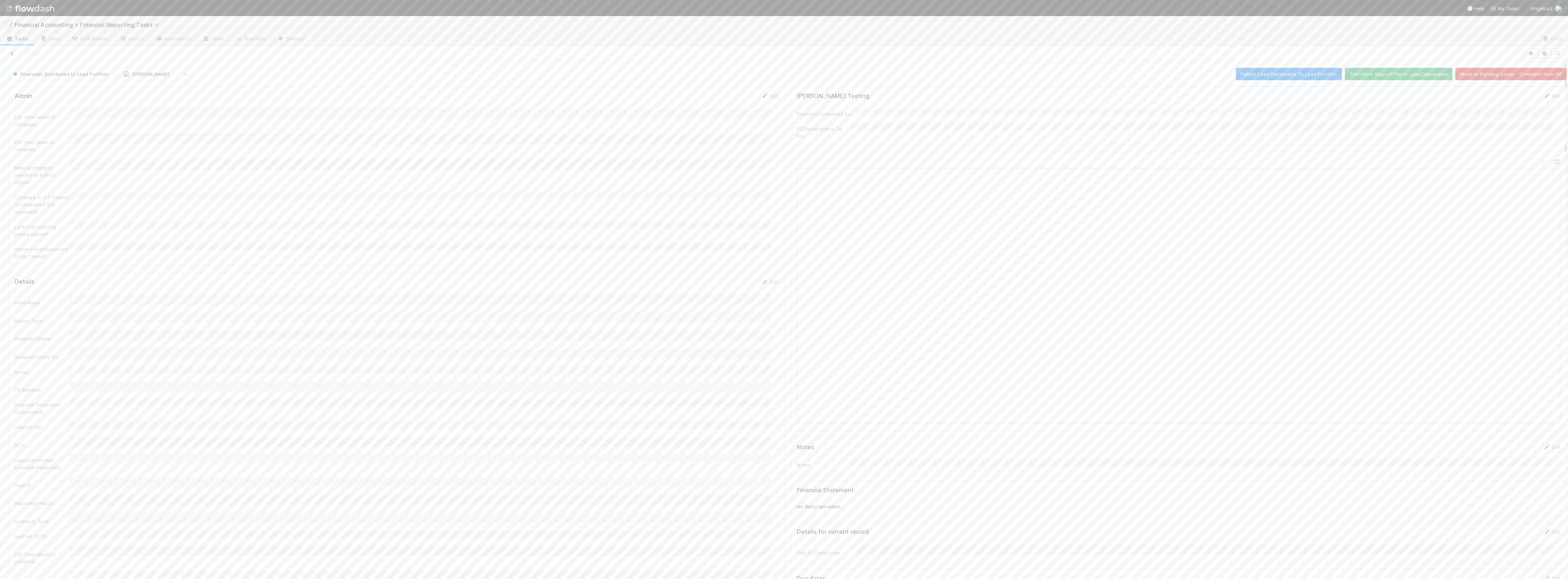
click at [12, 56] on icon at bounding box center [12, 54] width 7 height 4
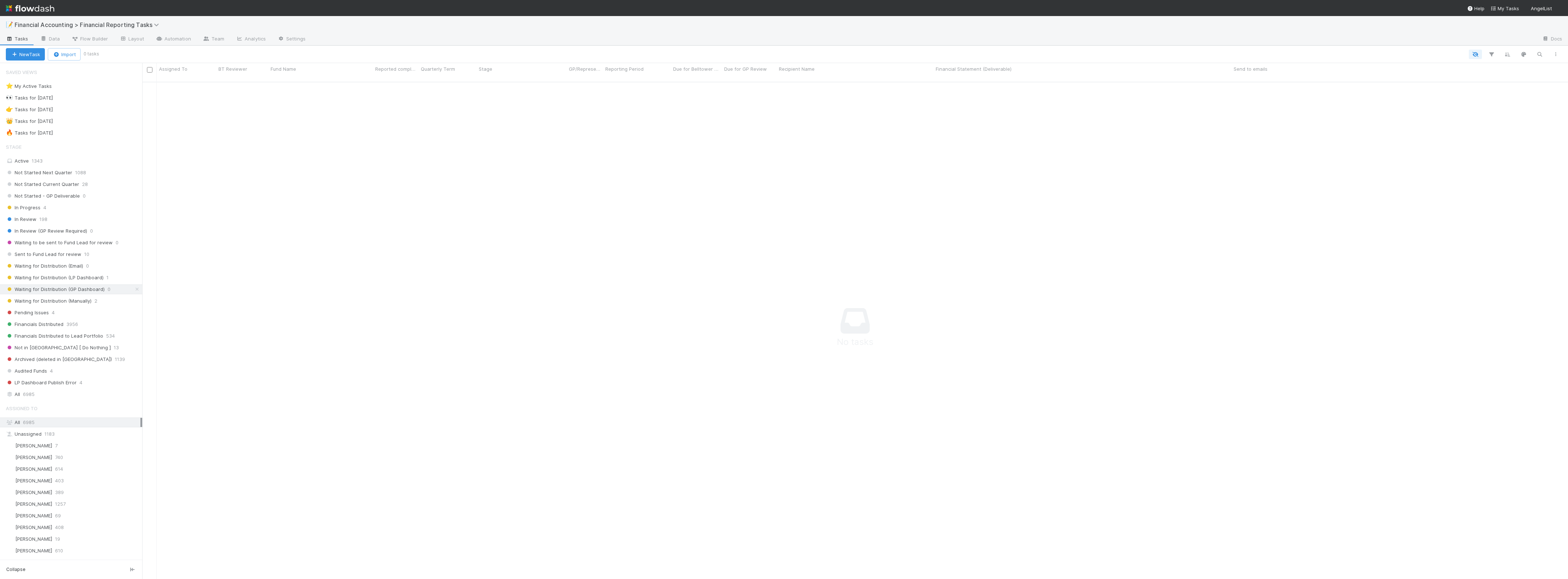
scroll to position [489, 1411]
click at [54, 385] on span "LP Dashboard Publish Error" at bounding box center [41, 382] width 70 height 9
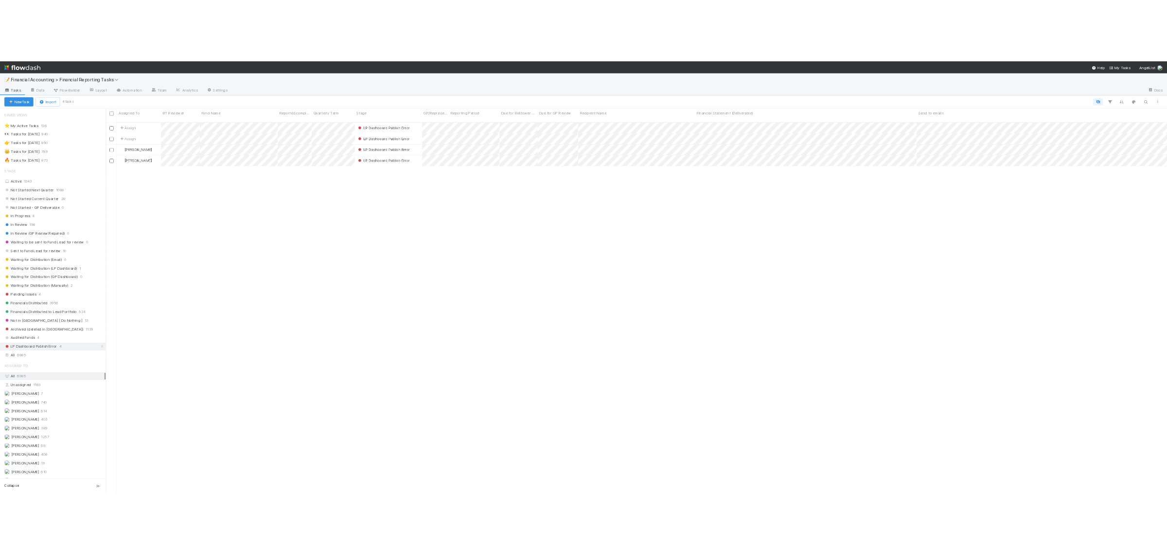
scroll to position [662, 1893]
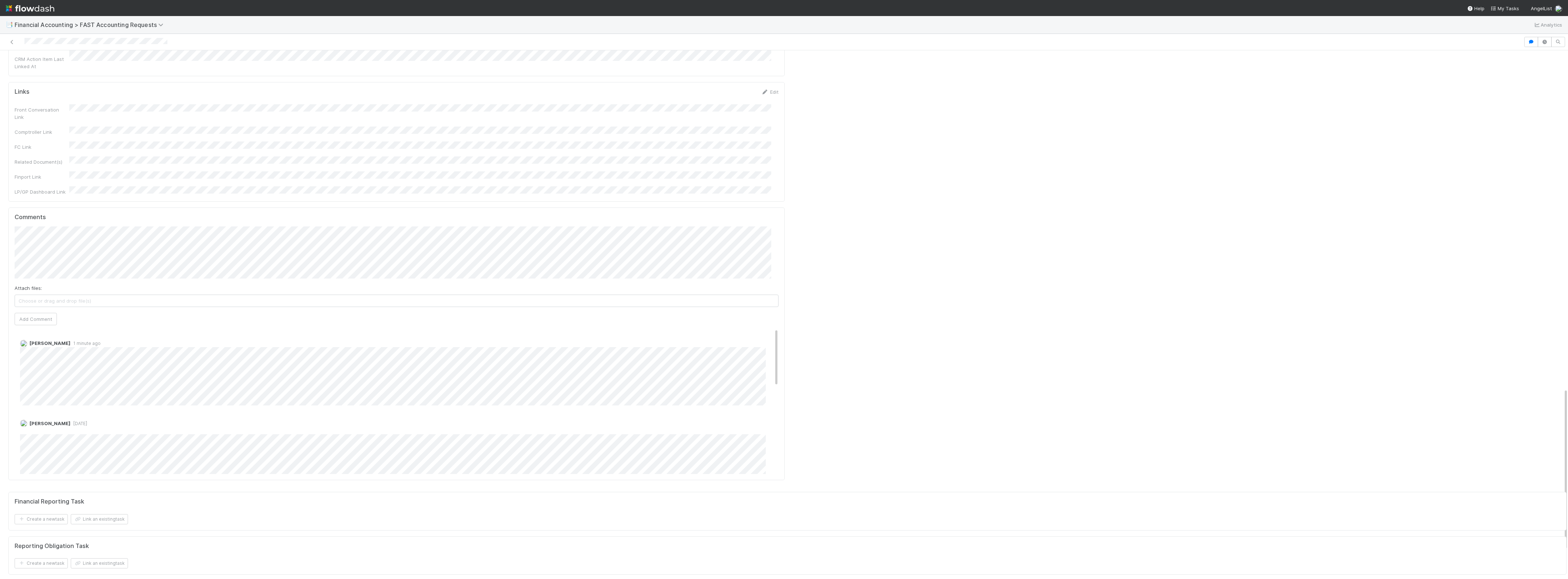
drag, startPoint x: 770, startPoint y: 231, endPoint x: 773, endPoint y: 248, distance: 17.3
click at [773, 248] on div "Comments Attach files: Choose or drag and drop file(s) Add Comment [PERSON_NAME…" at bounding box center [396, 344] width 777 height 273
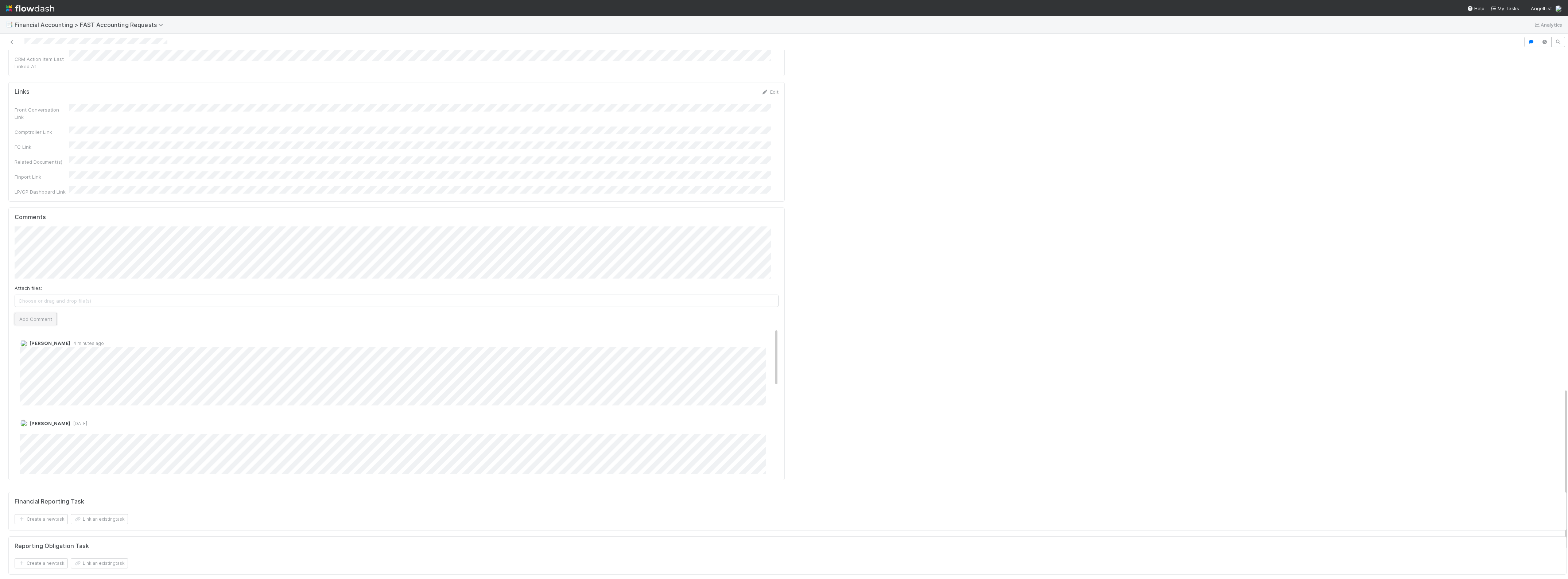
click at [39, 313] on button "Add Comment" at bounding box center [35, 319] width 42 height 13
click at [172, 334] on div "[PERSON_NAME] 58 seconds ago Edit Delete" at bounding box center [399, 367] width 771 height 65
click at [10, 36] on div at bounding box center [784, 42] width 1568 height 16
click at [12, 43] on icon at bounding box center [12, 42] width 7 height 4
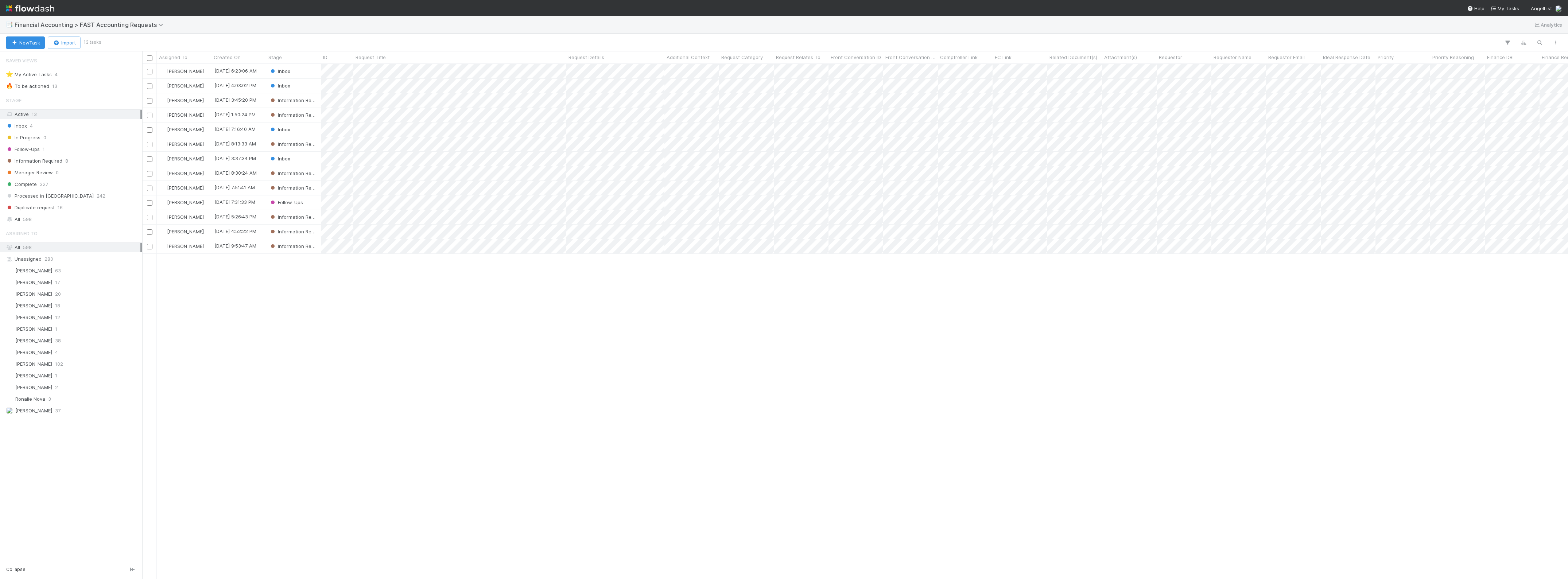
scroll to position [508, 1419]
click at [306, 74] on div "Inbox" at bounding box center [293, 71] width 55 height 14
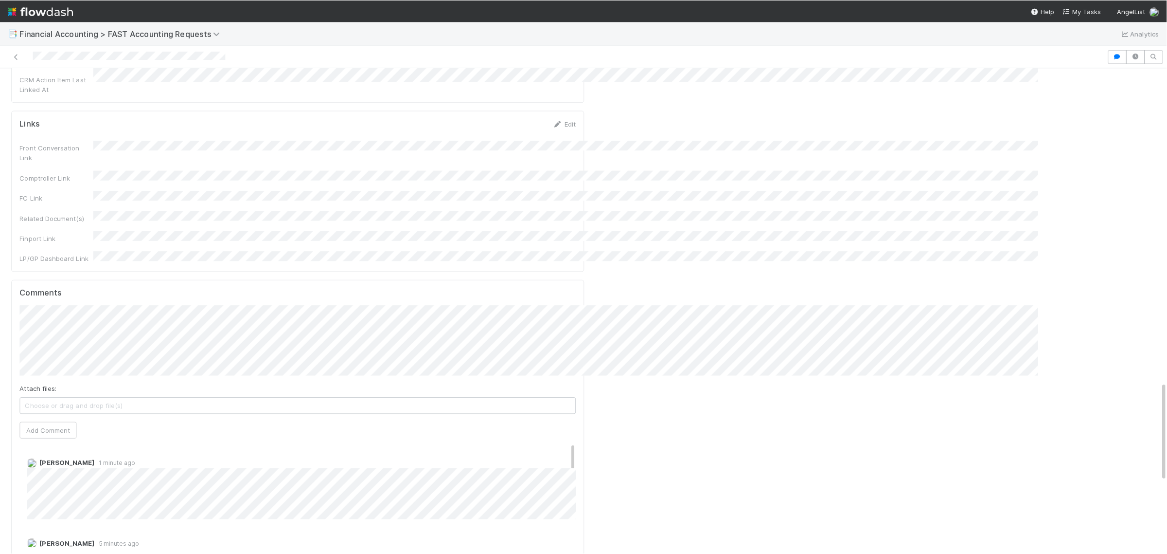
scroll to position [1509, 0]
